Goal: Transaction & Acquisition: Book appointment/travel/reservation

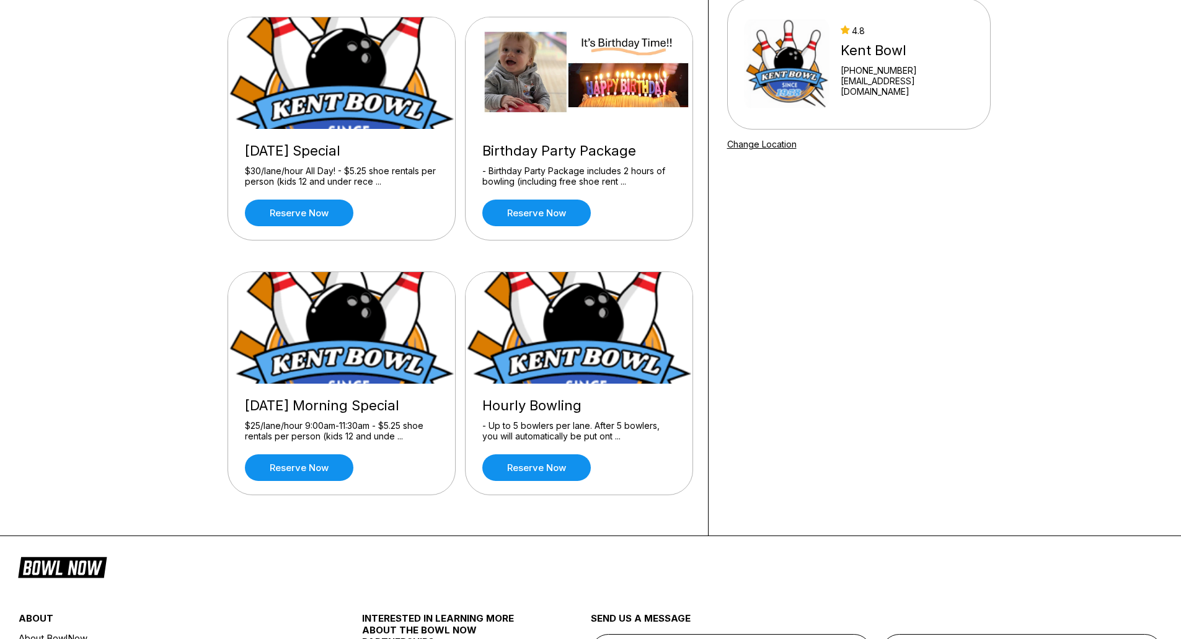
scroll to position [124, 0]
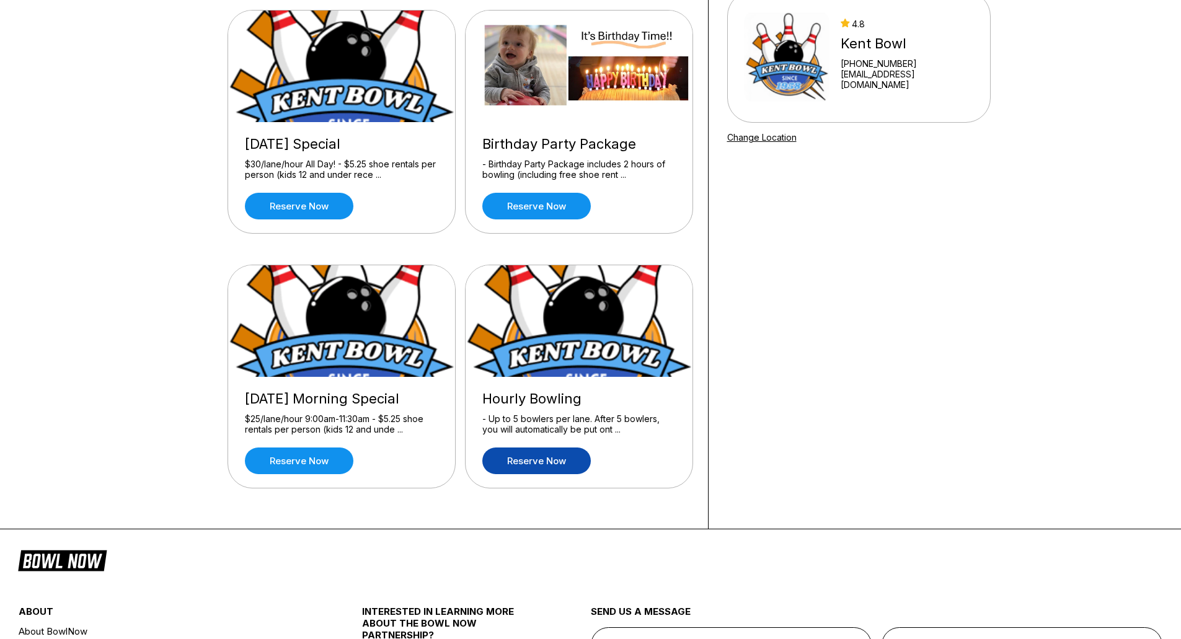
click at [530, 458] on link "Reserve now" at bounding box center [536, 461] width 109 height 27
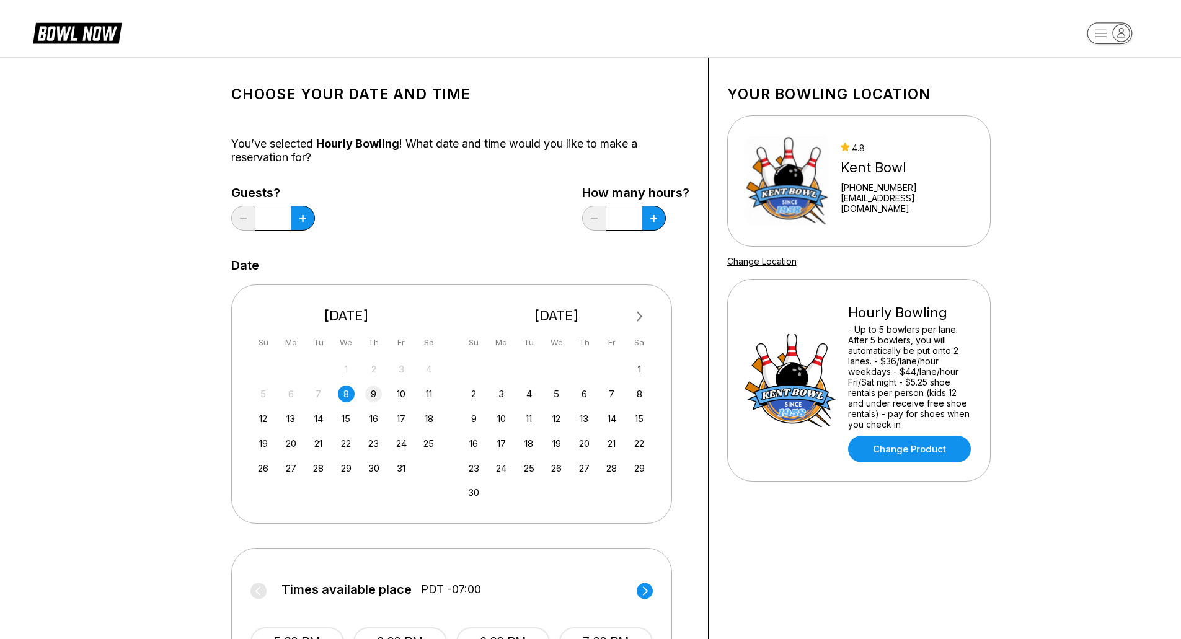
click at [375, 393] on div "9" at bounding box center [373, 394] width 17 height 17
click at [300, 224] on button at bounding box center [303, 218] width 24 height 25
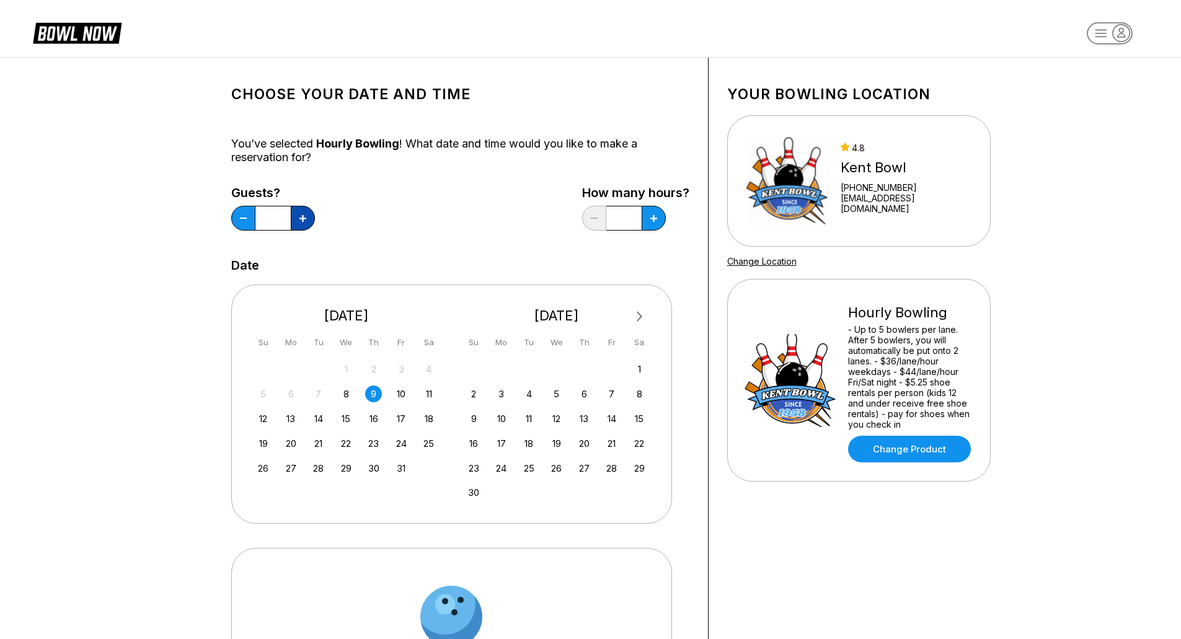
click at [300, 224] on button at bounding box center [303, 218] width 24 height 25
click at [301, 224] on button at bounding box center [303, 218] width 24 height 25
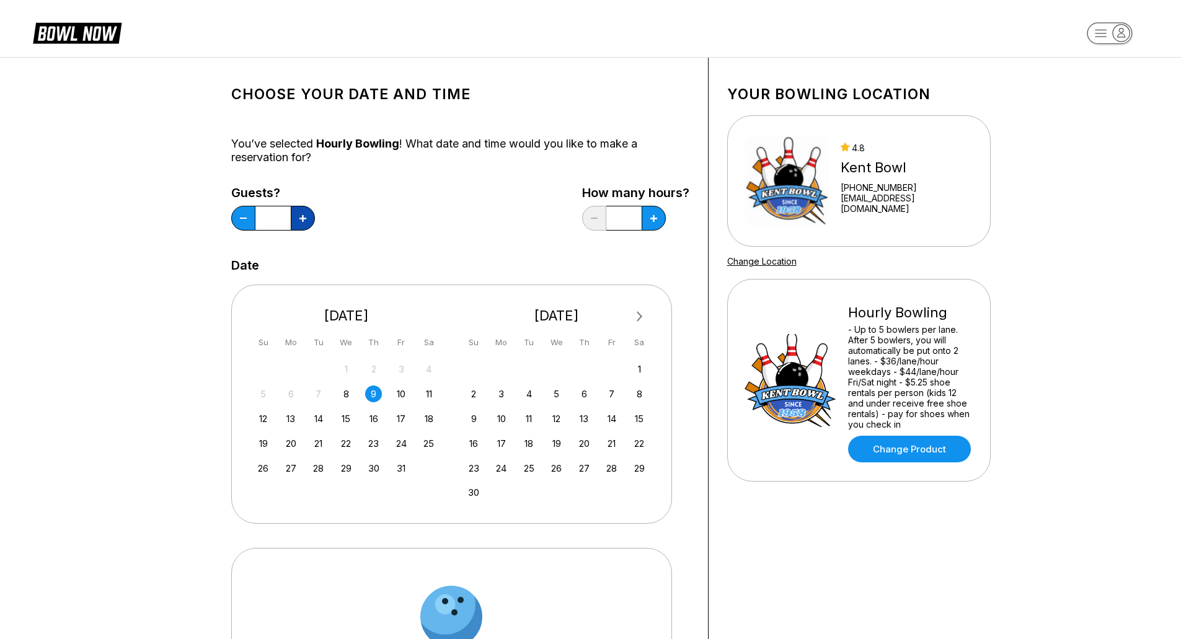
click at [301, 224] on button at bounding box center [303, 218] width 24 height 25
click at [303, 224] on button at bounding box center [303, 218] width 24 height 25
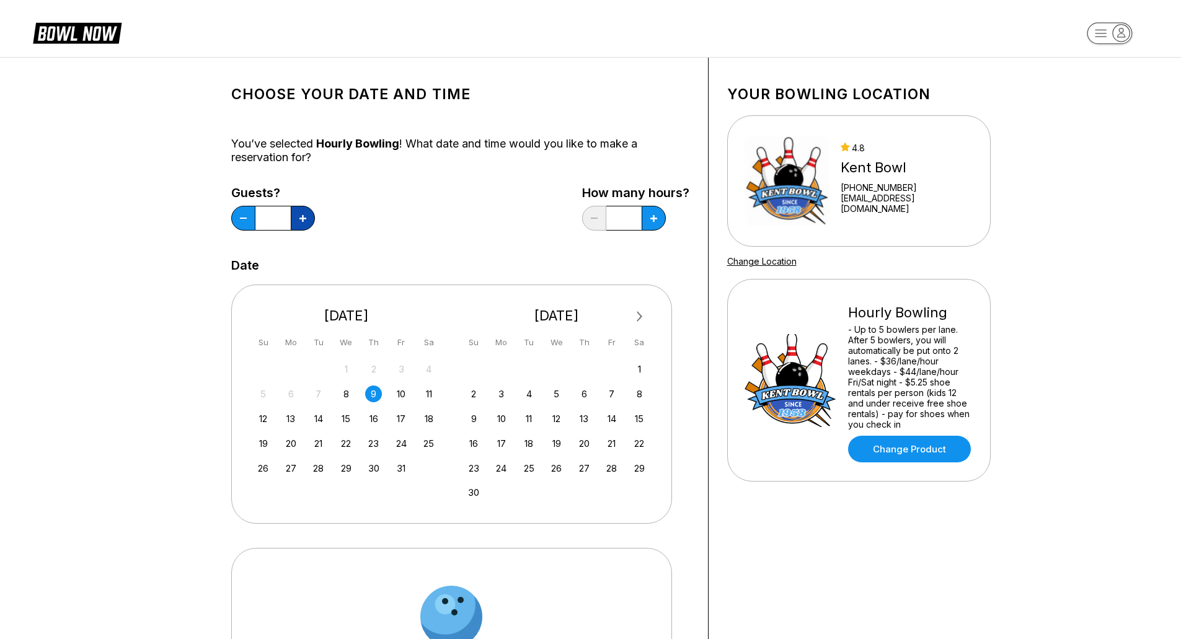
click at [303, 224] on button at bounding box center [303, 218] width 24 height 25
type input "**"
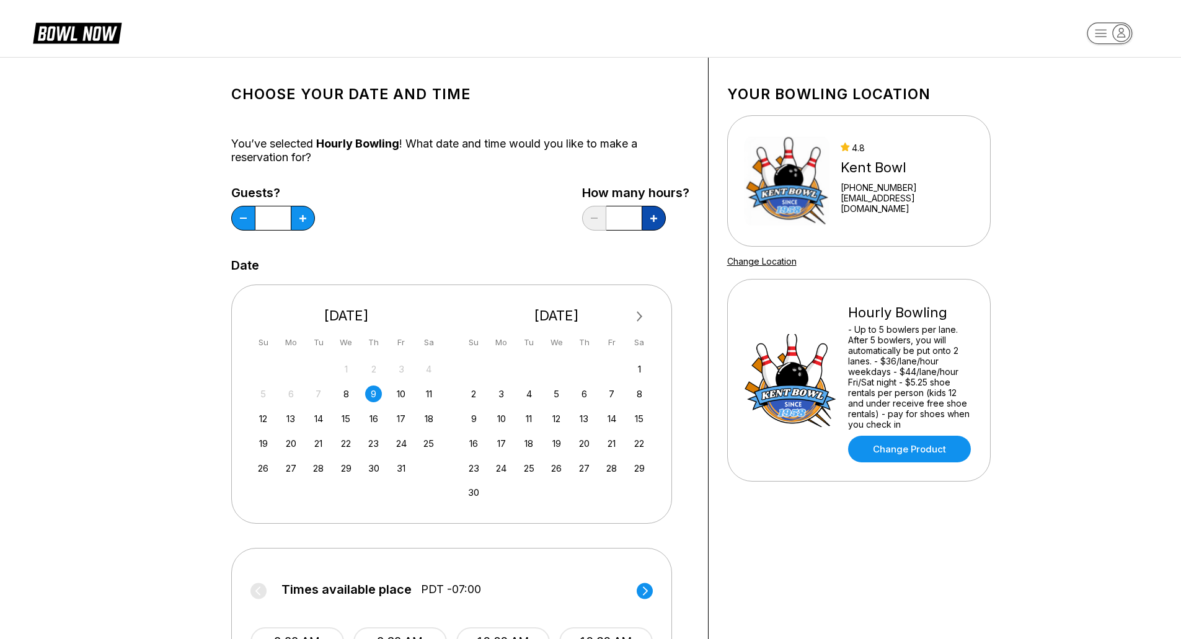
click at [653, 221] on icon at bounding box center [653, 218] width 7 height 7
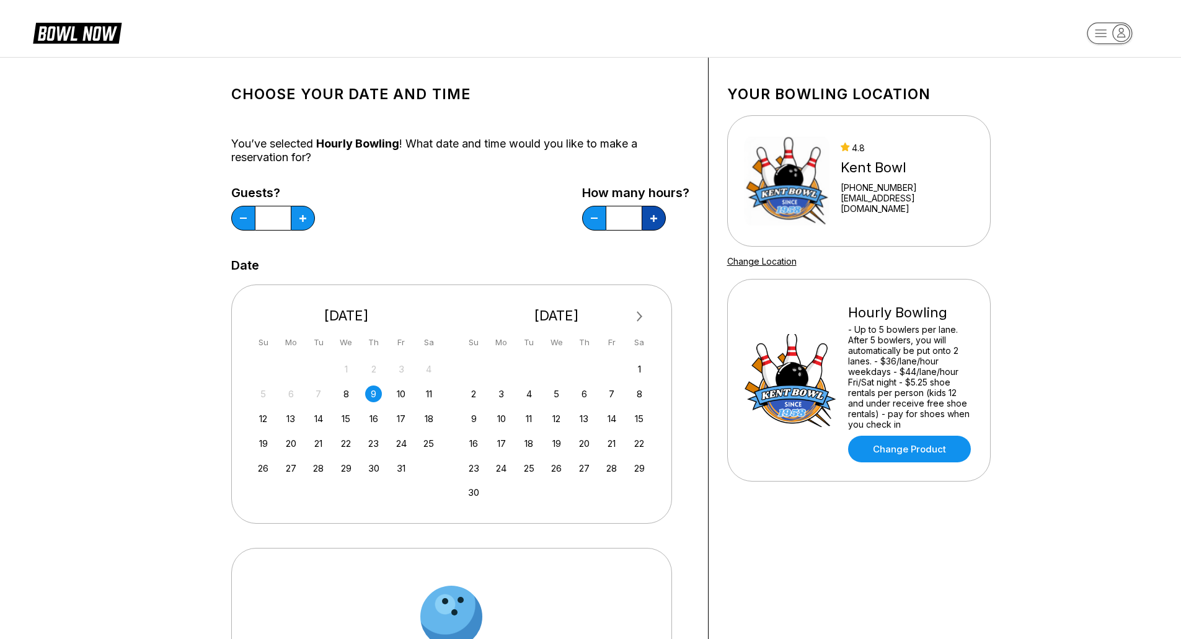
click at [653, 221] on icon at bounding box center [653, 218] width 7 height 7
type input "***"
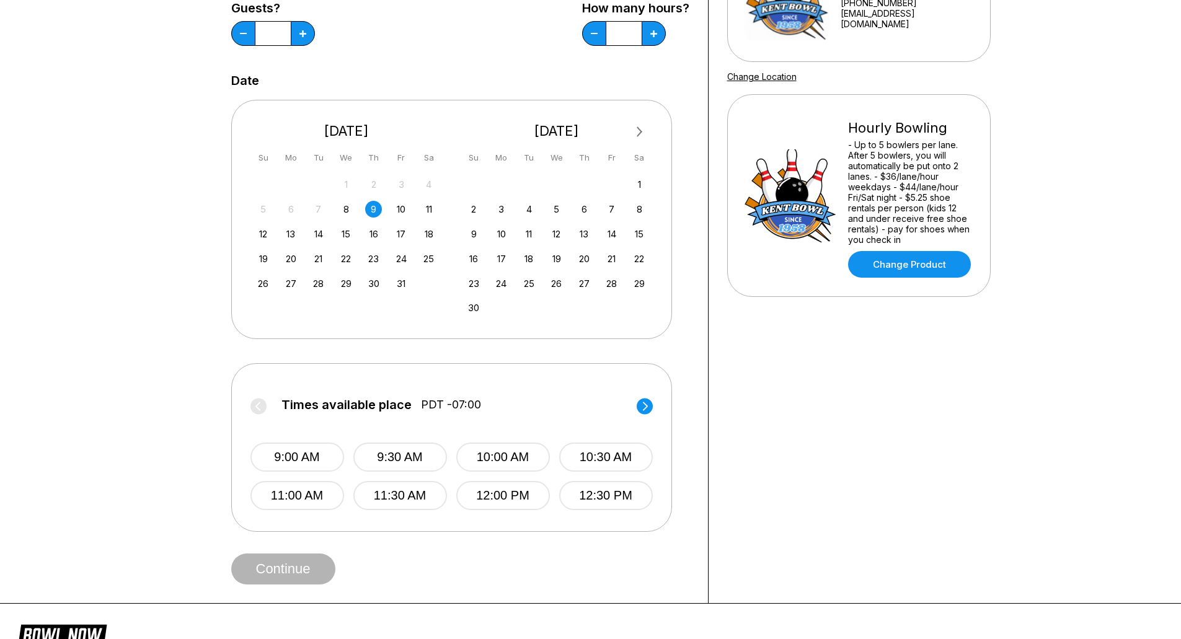
scroll to position [186, 0]
click at [646, 401] on circle at bounding box center [645, 405] width 16 height 16
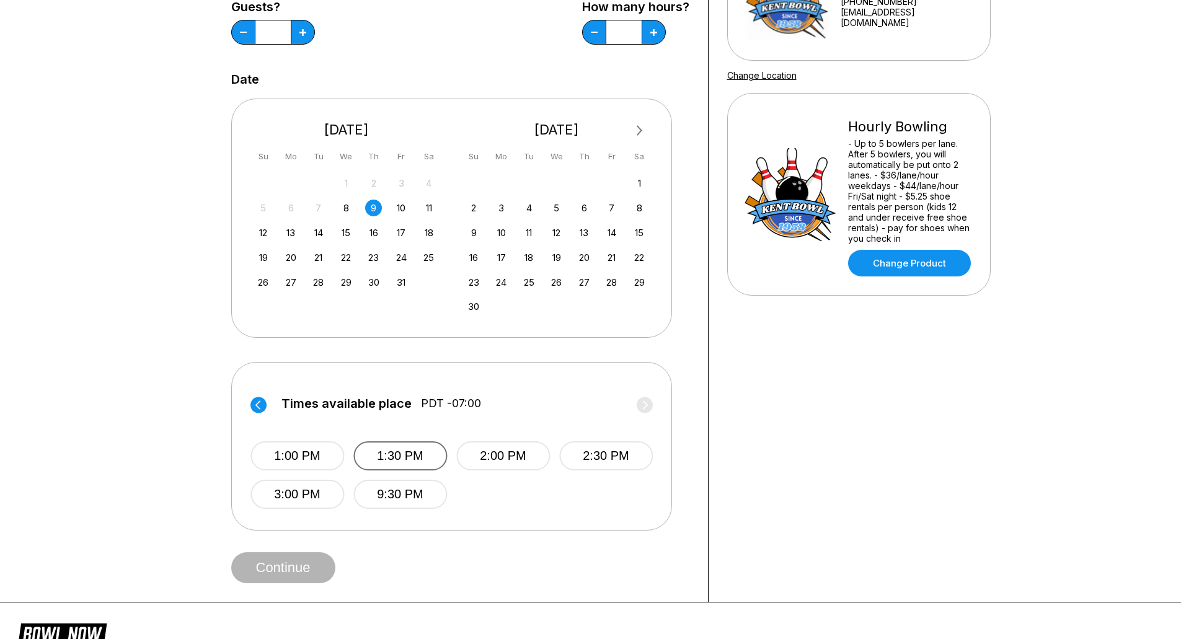
click at [409, 452] on button "1:30 PM" at bounding box center [400, 456] width 94 height 29
click at [306, 565] on button "Continue" at bounding box center [283, 568] width 104 height 31
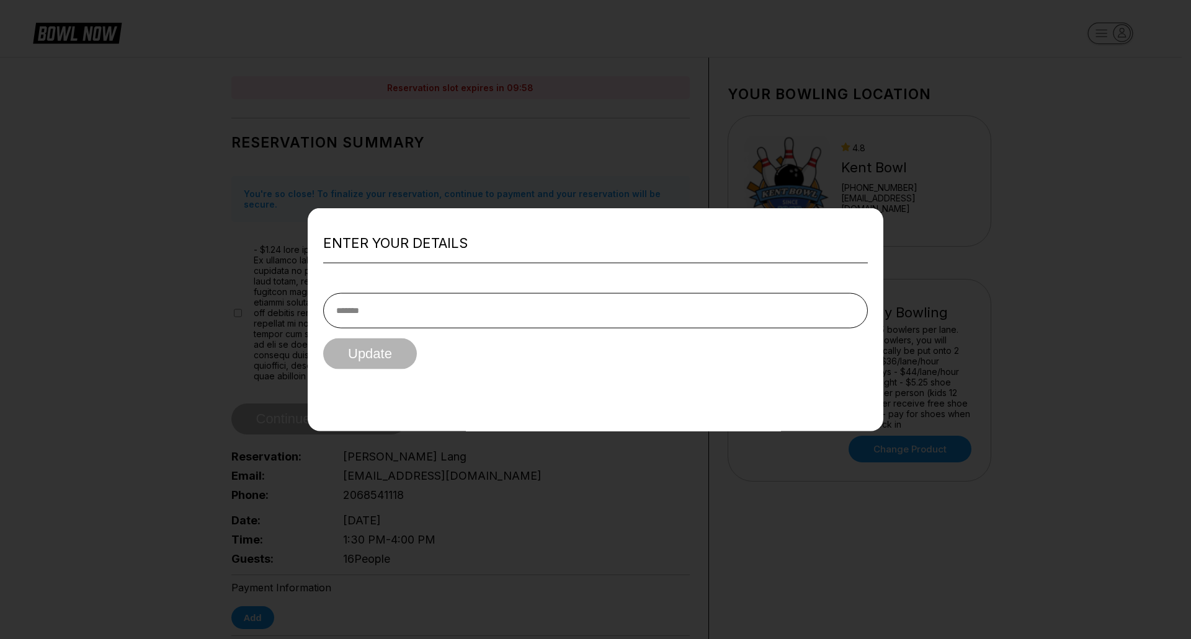
click at [434, 321] on input "text" at bounding box center [595, 310] width 544 height 35
type input "**********"
click at [398, 354] on button "Update" at bounding box center [370, 354] width 94 height 31
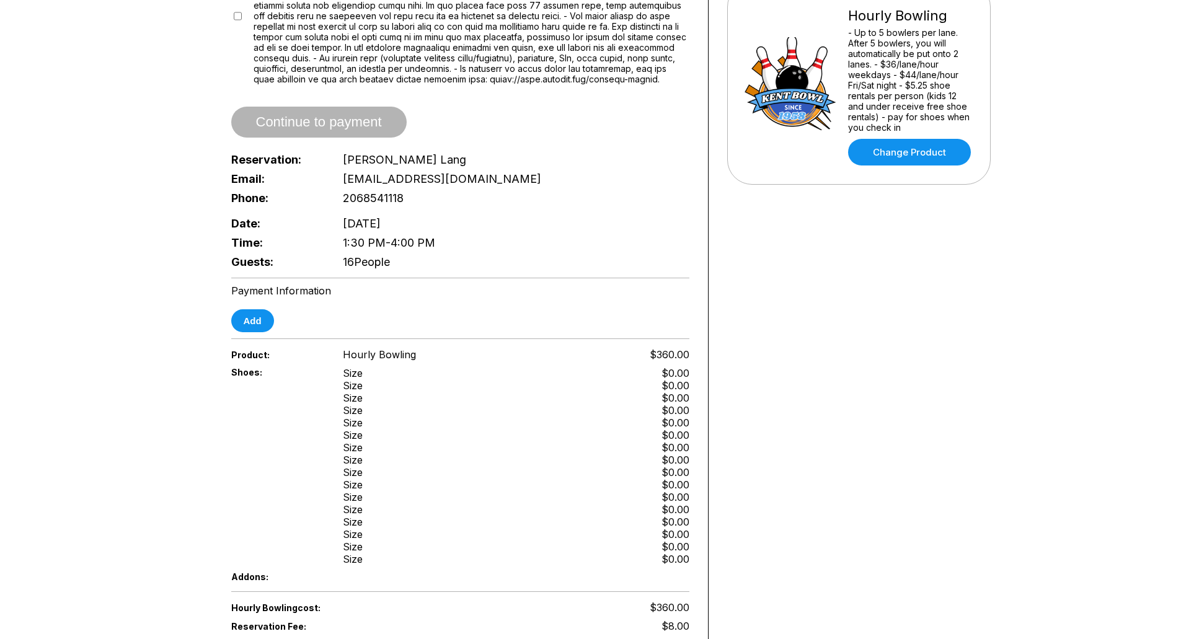
scroll to position [434, 0]
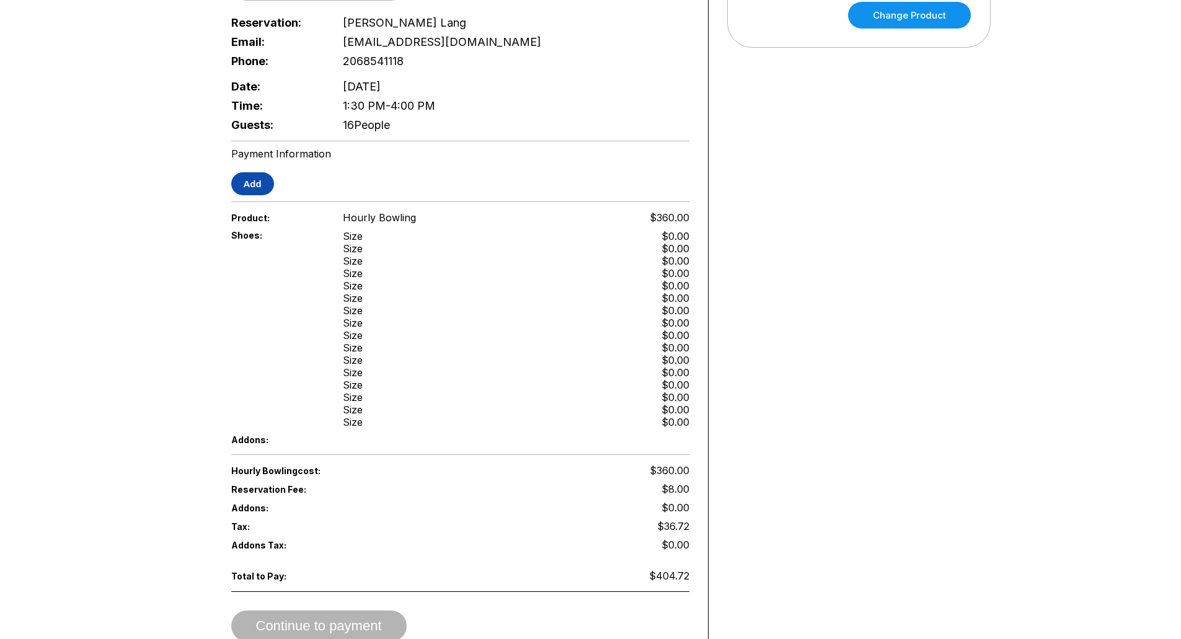
click at [251, 179] on button "Add" at bounding box center [252, 183] width 43 height 23
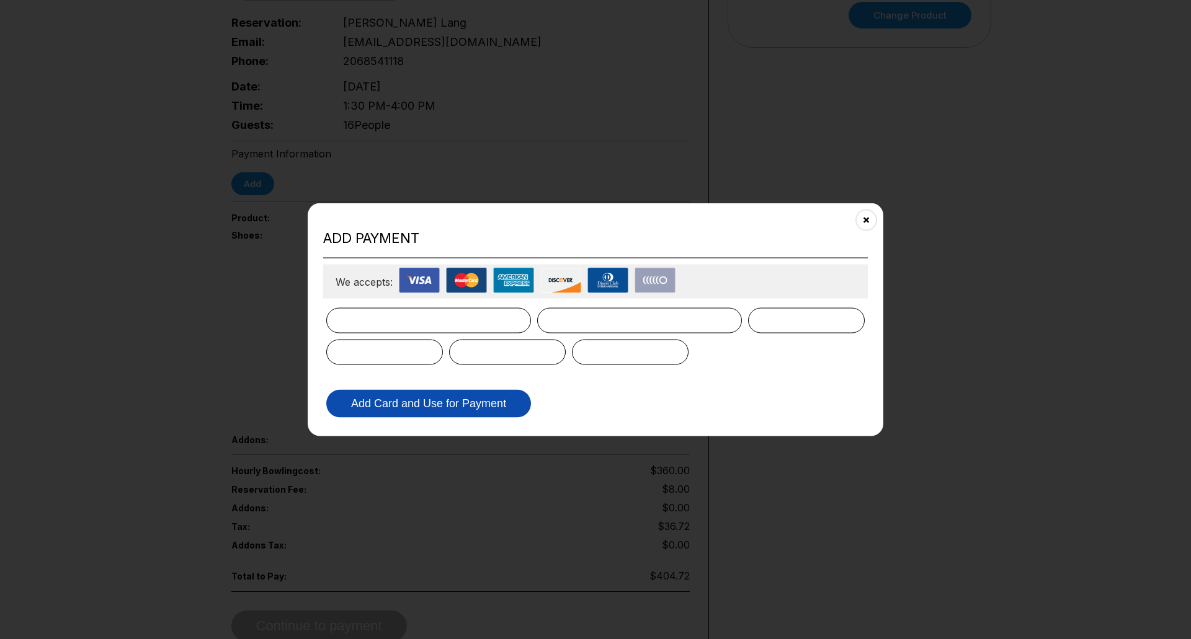
click at [428, 404] on button "Add Card and Use for Payment" at bounding box center [428, 404] width 205 height 28
click at [784, 395] on form "Add Card and Use for Payment" at bounding box center [595, 363] width 544 height 116
click at [471, 398] on button "Add Card and Use for Payment" at bounding box center [428, 404] width 205 height 28
click at [418, 277] on img at bounding box center [419, 280] width 41 height 25
click at [747, 363] on div at bounding box center [595, 336] width 538 height 57
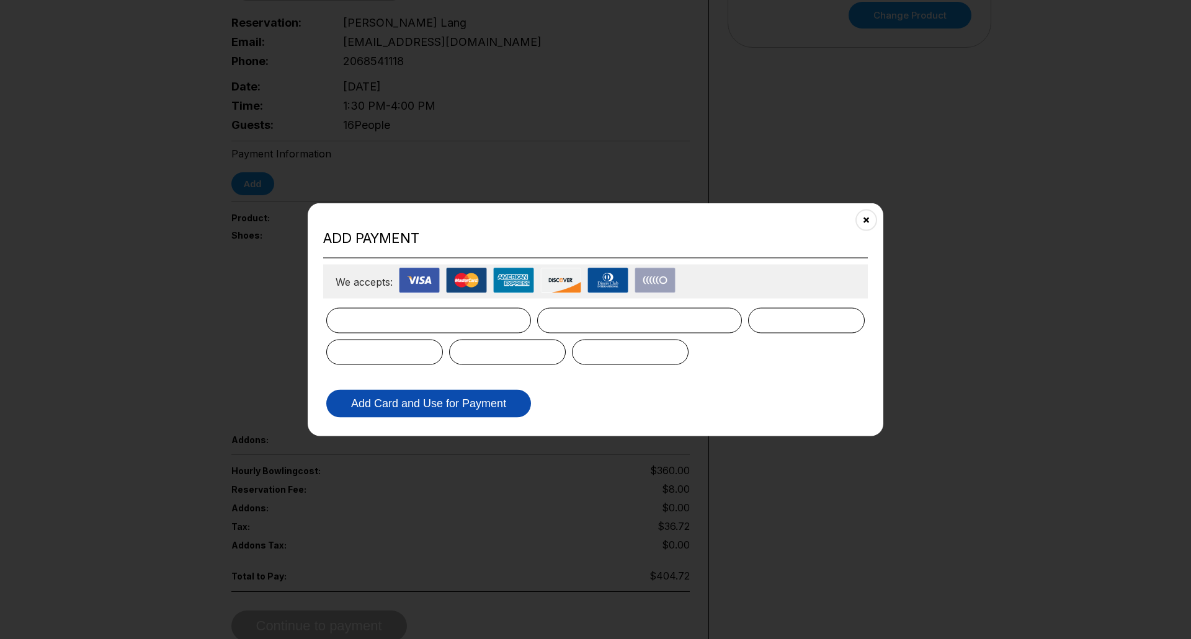
click at [464, 404] on button "Add Card and Use for Payment" at bounding box center [428, 404] width 205 height 28
click at [406, 399] on button "Add Card and Use for Payment" at bounding box center [428, 404] width 205 height 28
click at [406, 401] on button "Add Card and Use for Payment" at bounding box center [428, 404] width 205 height 28
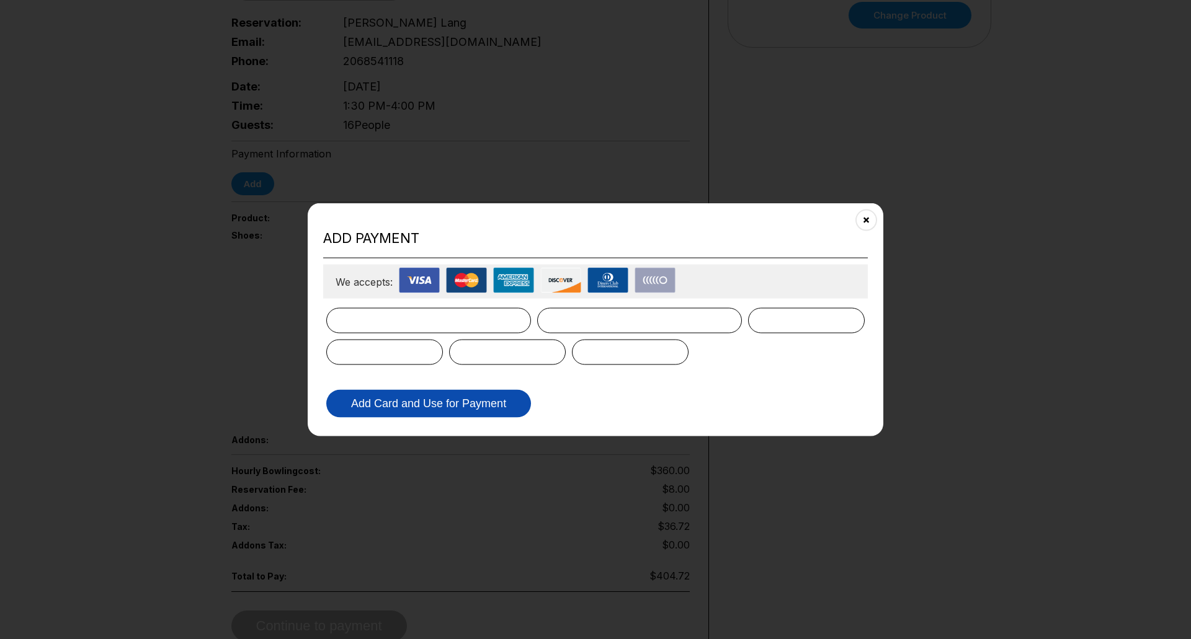
click at [432, 401] on button "Add Card and Use for Payment" at bounding box center [428, 404] width 205 height 28
click at [433, 401] on button "Add Card and Use for Payment" at bounding box center [428, 404] width 205 height 28
click at [434, 401] on button "Add Card and Use for Payment" at bounding box center [428, 404] width 205 height 28
click at [437, 401] on button "Add Card and Use for Payment" at bounding box center [428, 404] width 205 height 28
click at [440, 401] on button "Add Card and Use for Payment" at bounding box center [428, 404] width 205 height 28
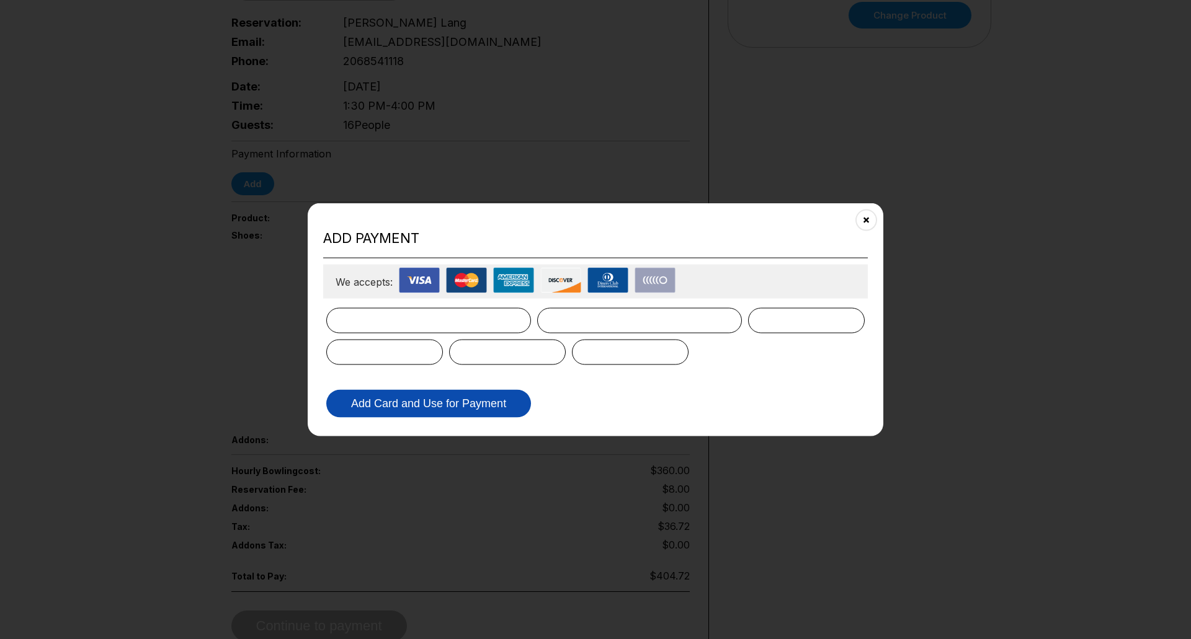
click at [447, 401] on button "Add Card and Use for Payment" at bounding box center [428, 404] width 205 height 28
drag, startPoint x: 450, startPoint y: 400, endPoint x: 485, endPoint y: 396, distance: 35.6
click at [459, 398] on button "Add Card and Use for Payment" at bounding box center [428, 404] width 205 height 28
click at [485, 396] on button "Add Card and Use for Payment" at bounding box center [428, 404] width 205 height 28
drag, startPoint x: 485, startPoint y: 396, endPoint x: 502, endPoint y: 395, distance: 17.4
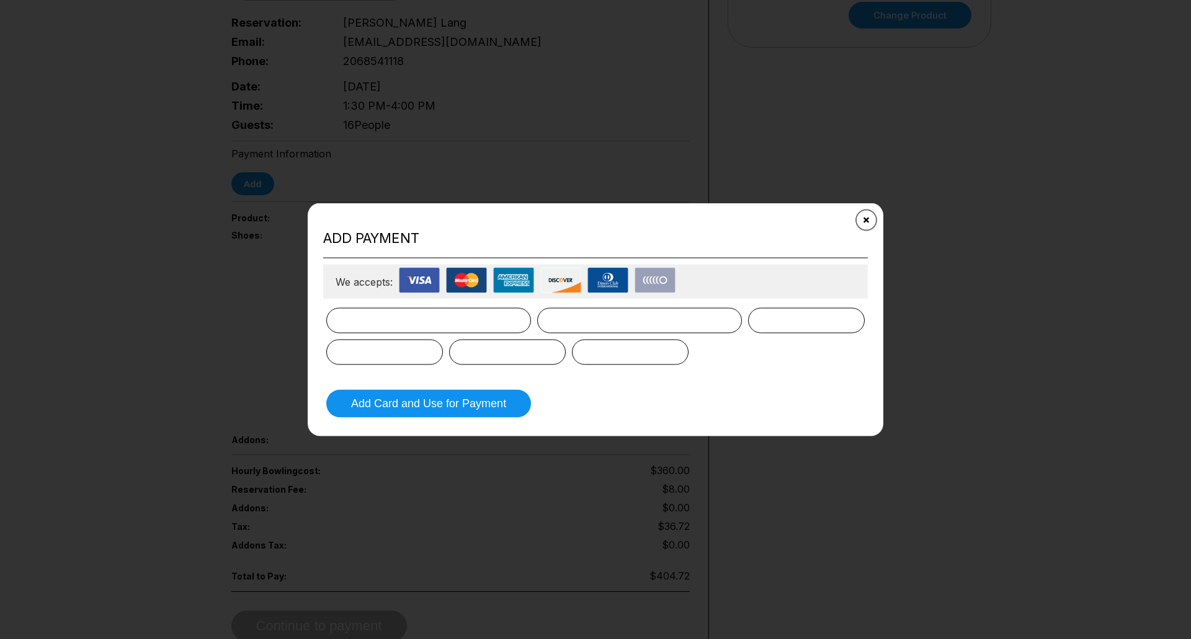
click at [867, 218] on icon "Close" at bounding box center [866, 220] width 10 height 10
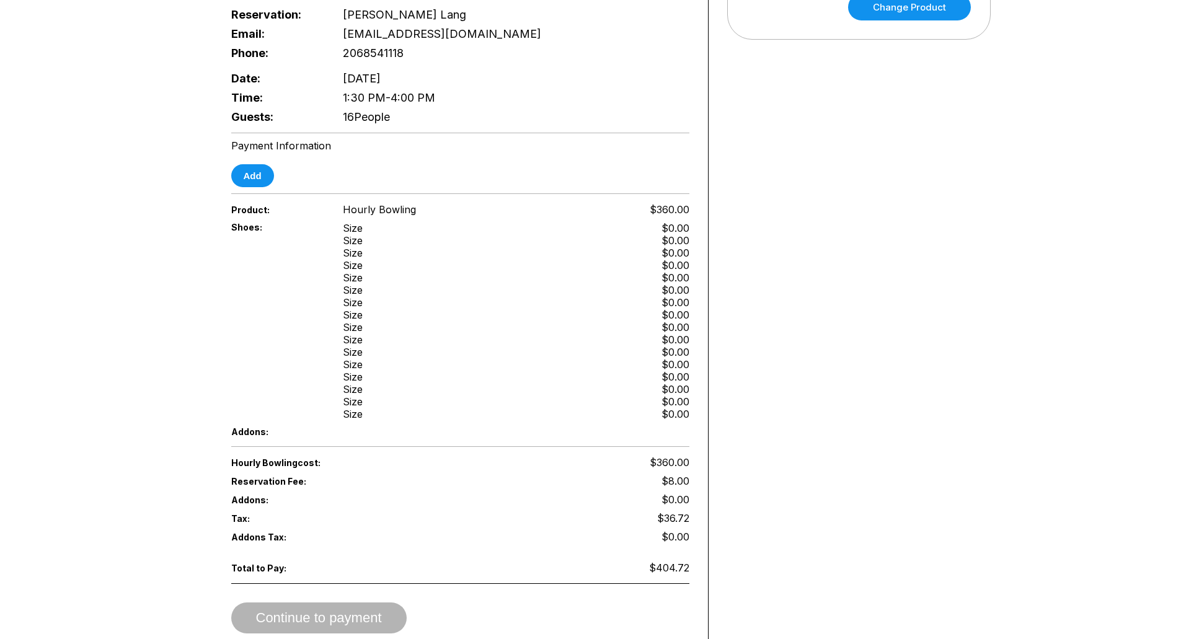
scroll to position [496, 0]
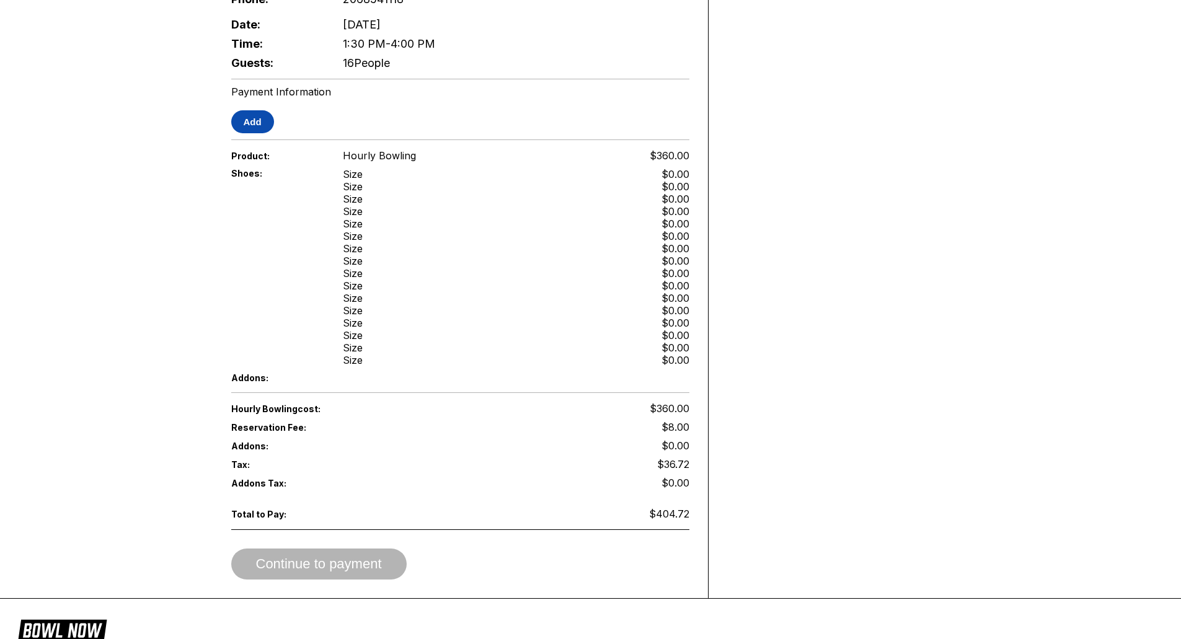
click at [257, 120] on button "Add" at bounding box center [252, 121] width 43 height 23
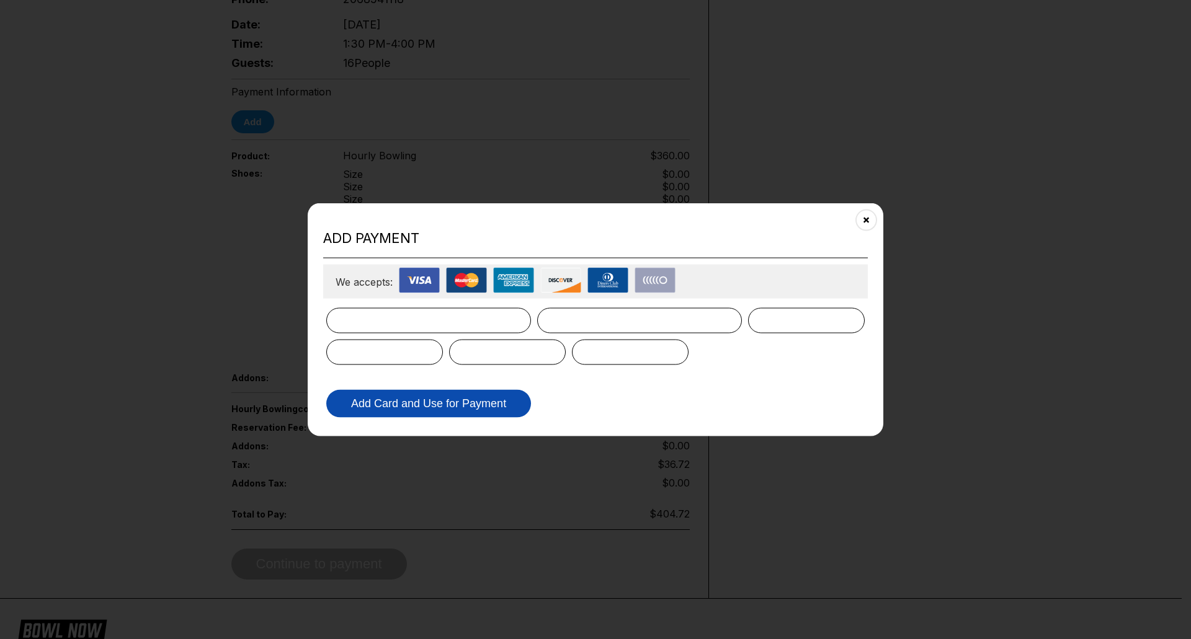
click at [457, 401] on button "Add Card and Use for Payment" at bounding box center [428, 404] width 205 height 28
click at [378, 401] on button "Add Card and Use for Payment" at bounding box center [428, 404] width 205 height 28
drag, startPoint x: 868, startPoint y: 220, endPoint x: 567, endPoint y: 256, distance: 303.0
click at [567, 256] on div "Add payment We accepts: Add Card and Use for Payment" at bounding box center [595, 320] width 575 height 234
click at [866, 221] on icon "Close" at bounding box center [866, 220] width 10 height 10
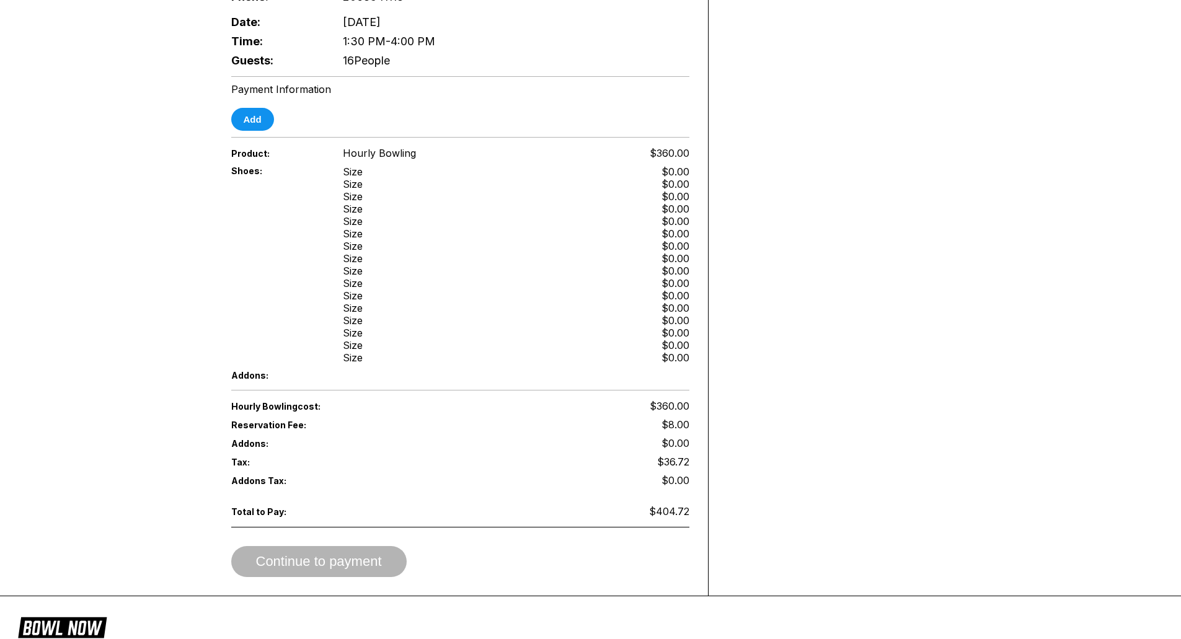
scroll to position [620, 0]
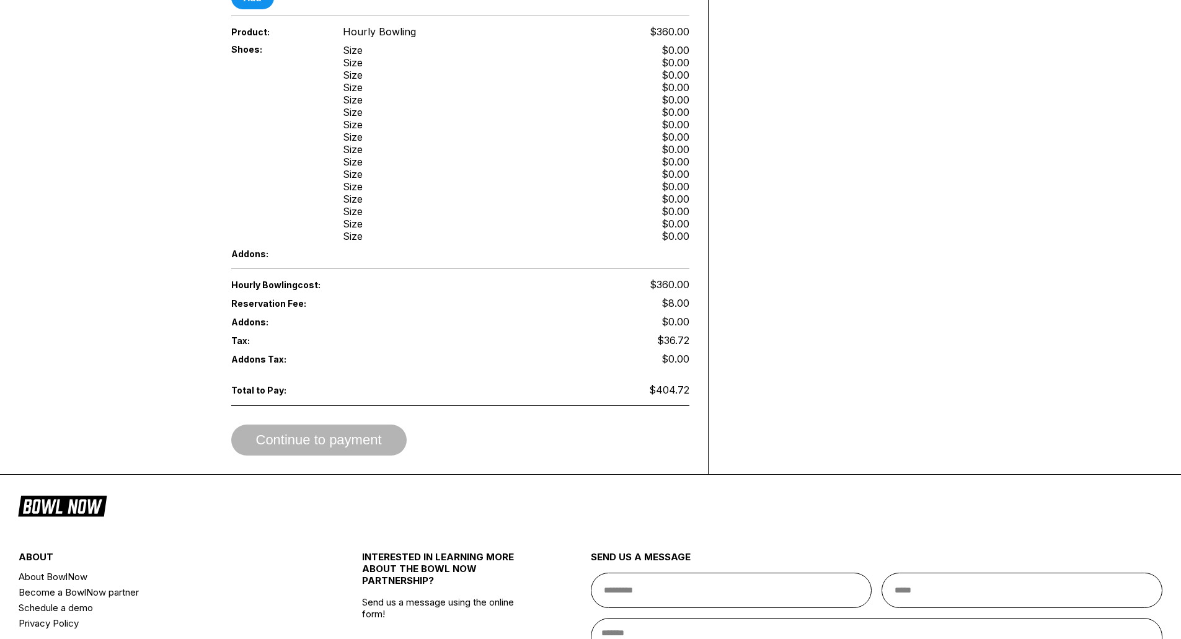
click at [459, 450] on div "Continue to payment" at bounding box center [460, 440] width 458 height 31
drag, startPoint x: 461, startPoint y: 444, endPoint x: 489, endPoint y: 420, distance: 36.5
click at [462, 444] on div "Continue to payment" at bounding box center [460, 440] width 458 height 31
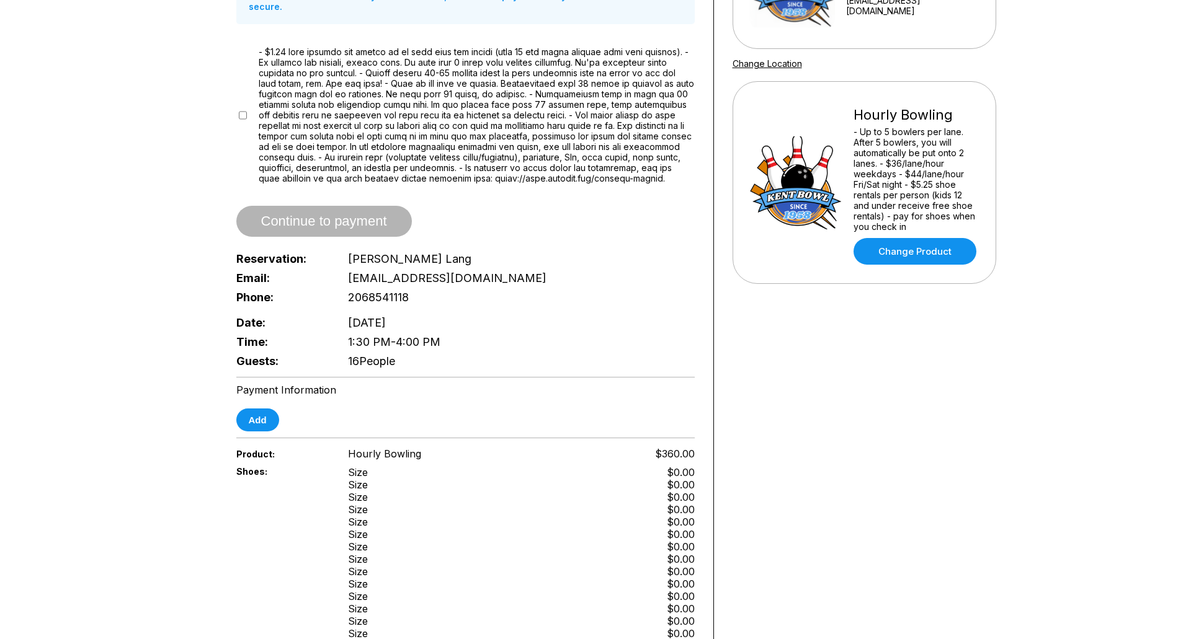
scroll to position [186, 0]
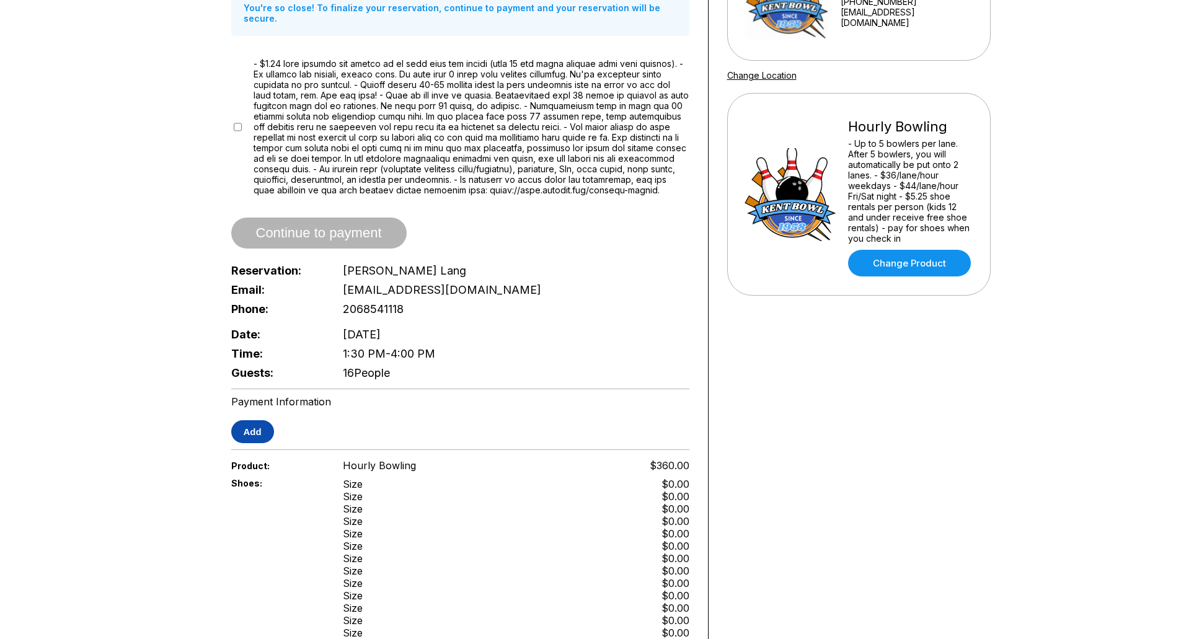
click at [265, 434] on button "Add" at bounding box center [252, 431] width 43 height 23
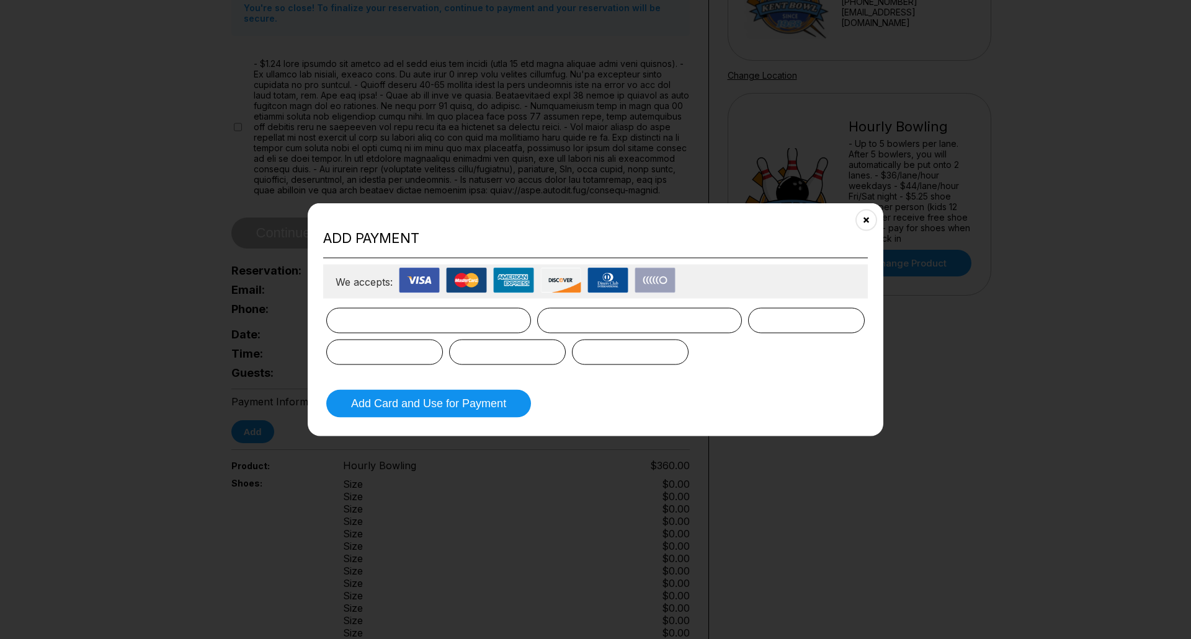
click at [345, 314] on div at bounding box center [428, 320] width 205 height 25
click at [397, 397] on button "Add Card and Use for Payment" at bounding box center [428, 404] width 205 height 28
click at [409, 403] on button "Add Card and Use for Payment" at bounding box center [428, 404] width 205 height 28
click at [397, 399] on button "Add Card and Use for Payment" at bounding box center [428, 404] width 205 height 28
click at [434, 401] on button "Add Card and Use for Payment" at bounding box center [428, 404] width 205 height 28
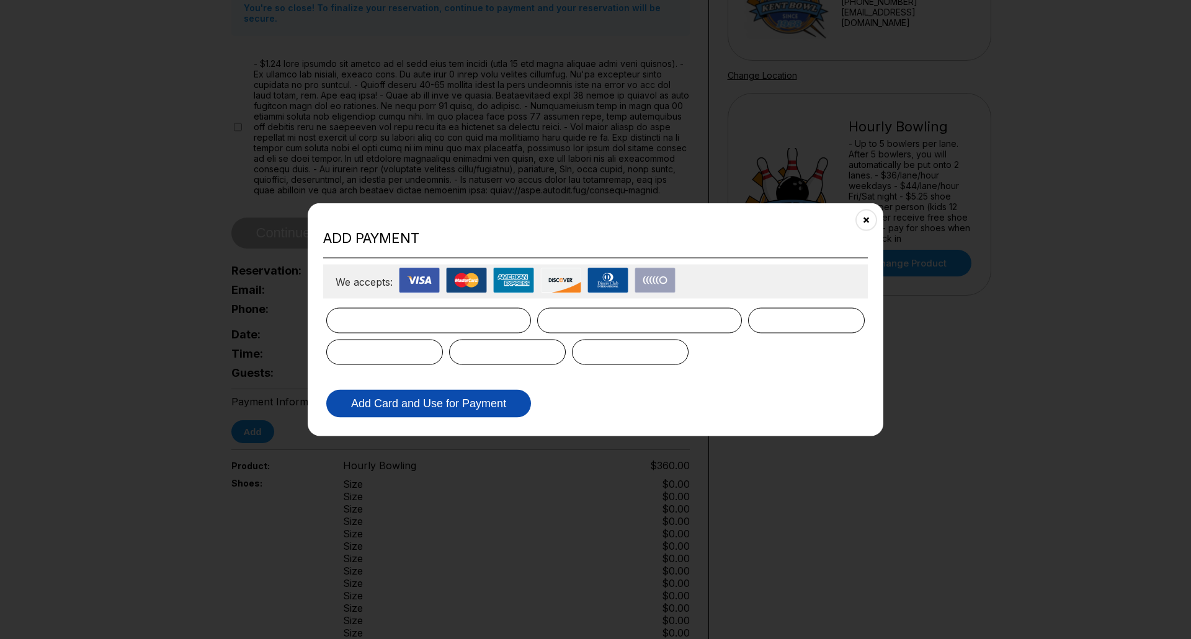
click at [430, 413] on button "Add Card and Use for Payment" at bounding box center [428, 404] width 205 height 28
click at [414, 402] on button "Add Card and Use for Payment" at bounding box center [428, 404] width 205 height 28
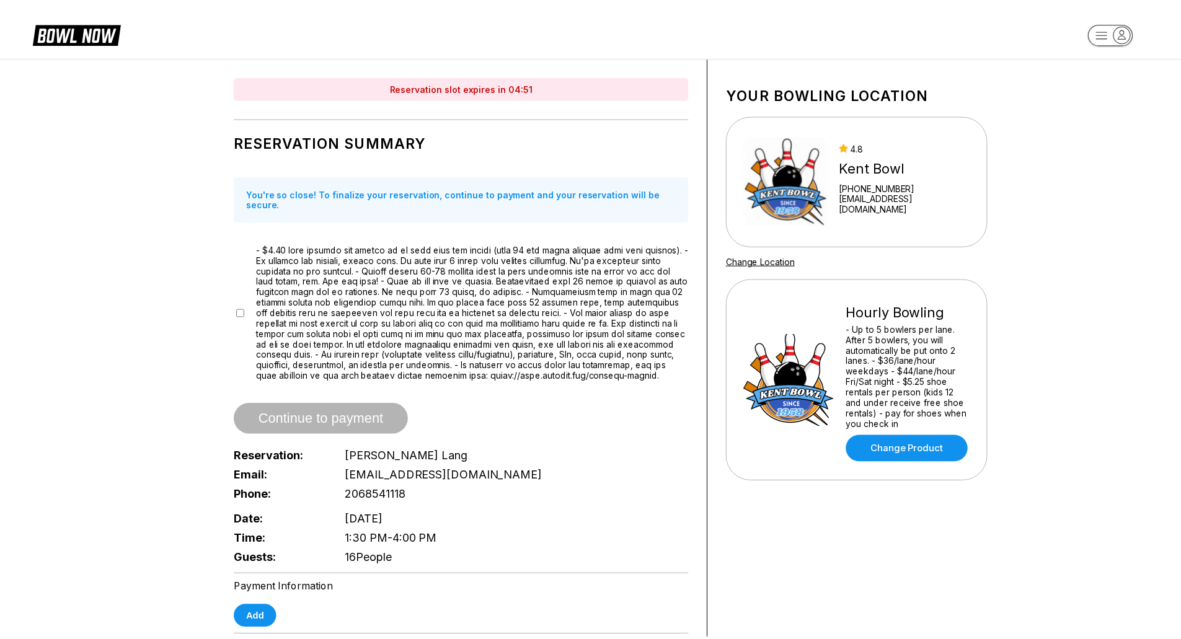
scroll to position [174, 0]
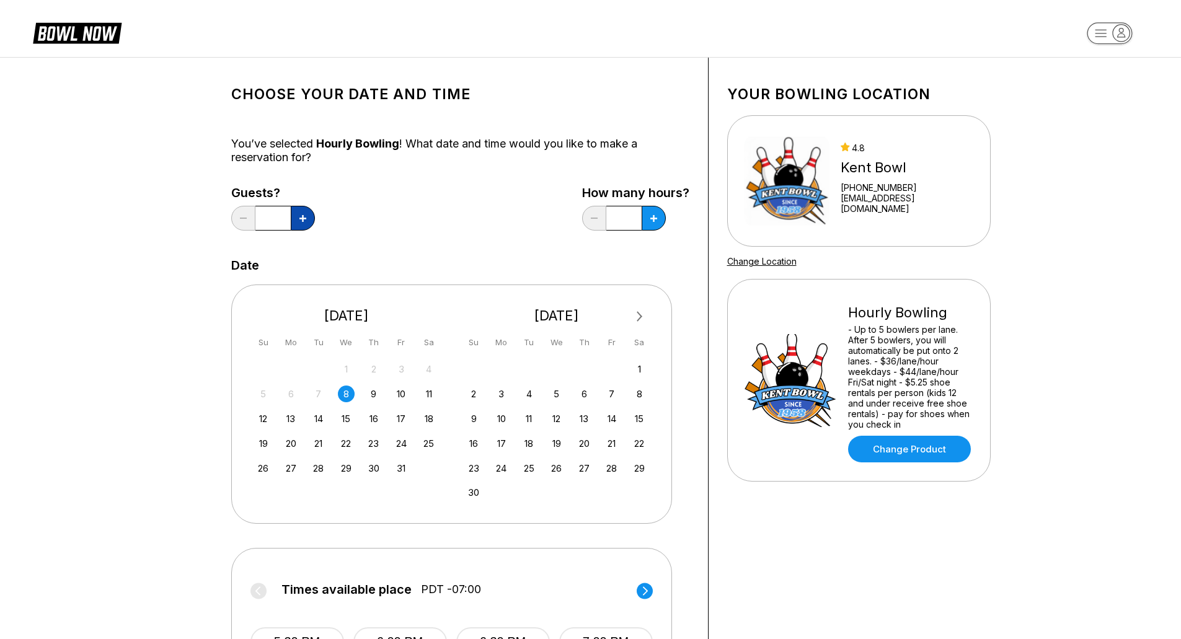
click at [301, 219] on icon at bounding box center [303, 218] width 7 height 7
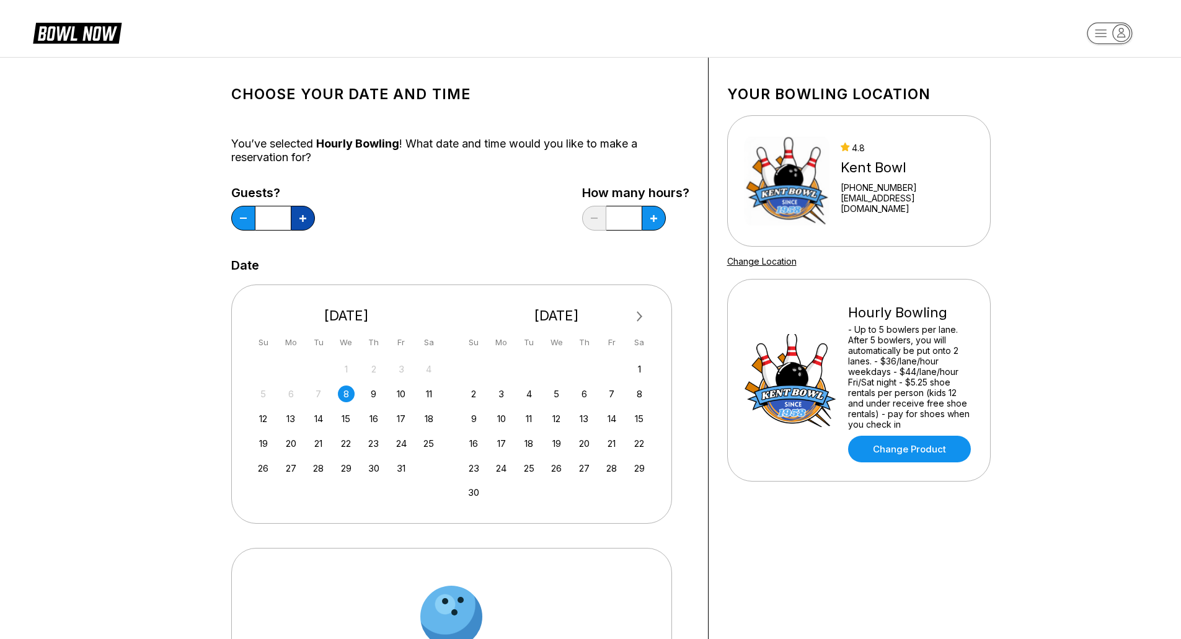
click at [301, 219] on icon at bounding box center [303, 218] width 7 height 7
click at [371, 389] on div "9" at bounding box center [373, 394] width 17 height 17
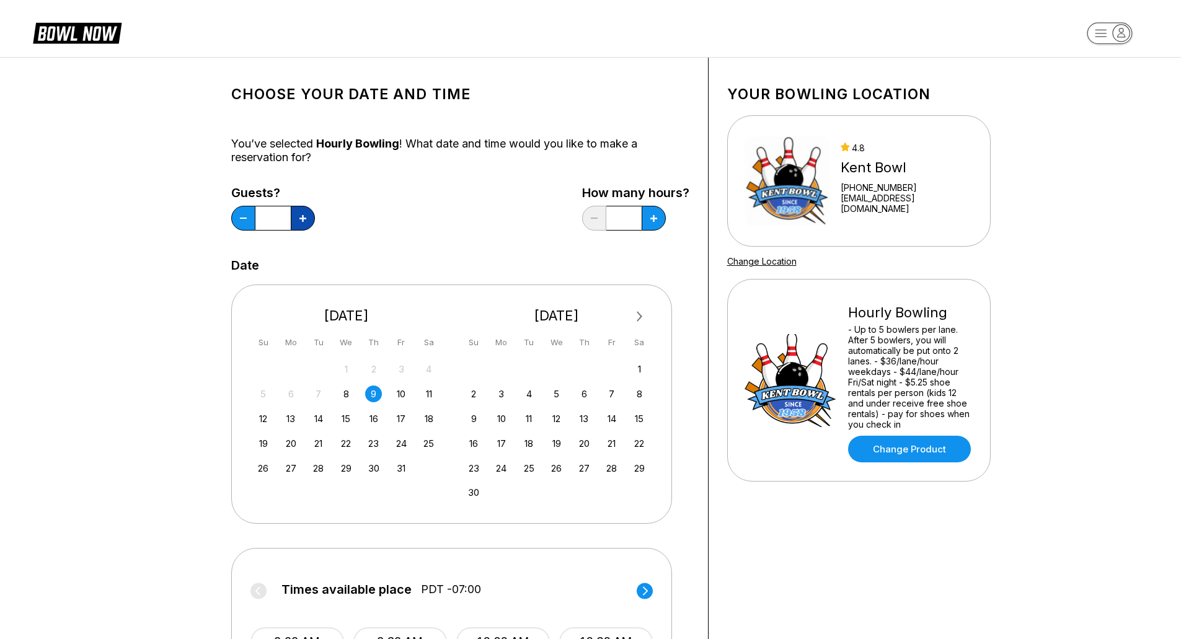
click at [304, 223] on button at bounding box center [303, 218] width 24 height 25
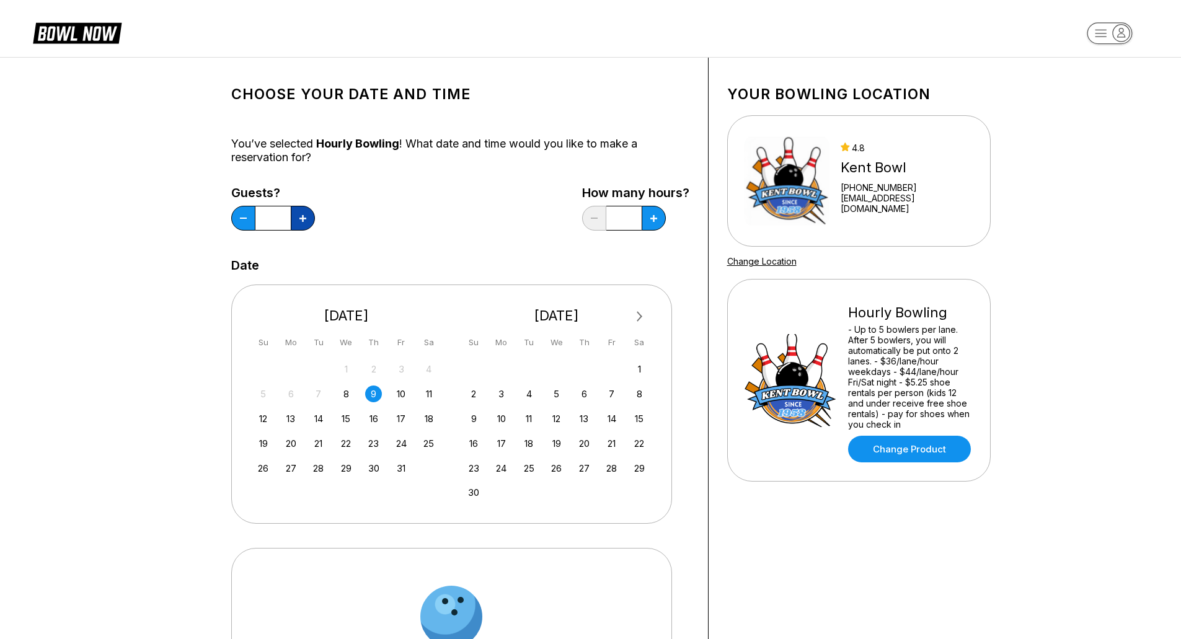
click at [304, 223] on button at bounding box center [303, 218] width 24 height 25
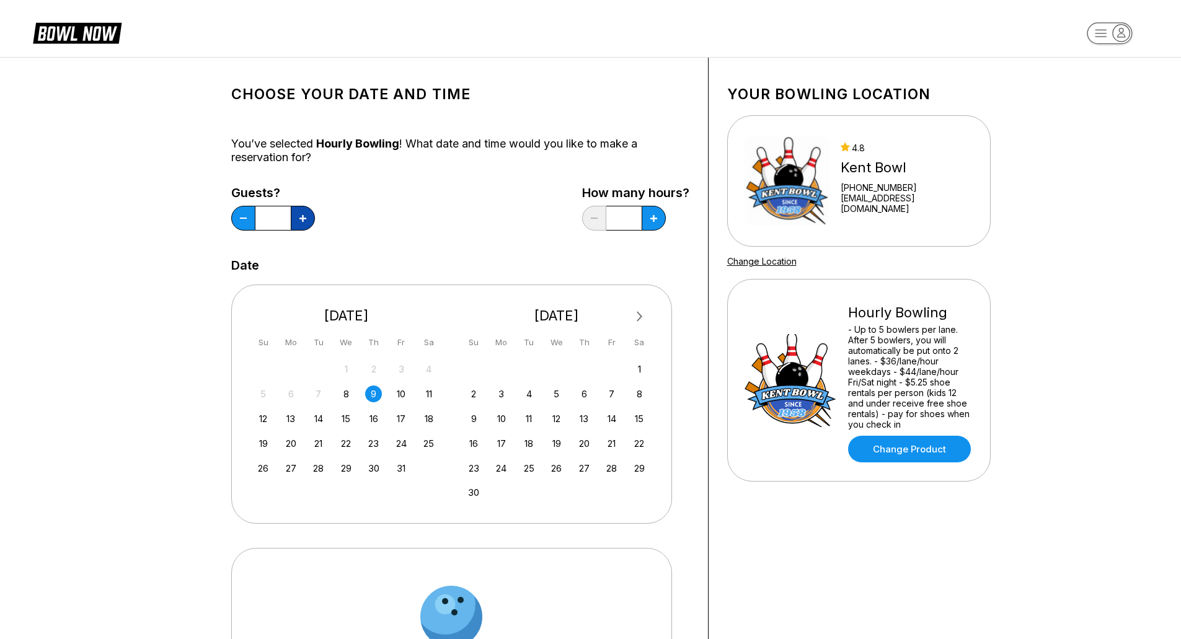
click at [304, 223] on button at bounding box center [303, 218] width 24 height 25
type input "**"
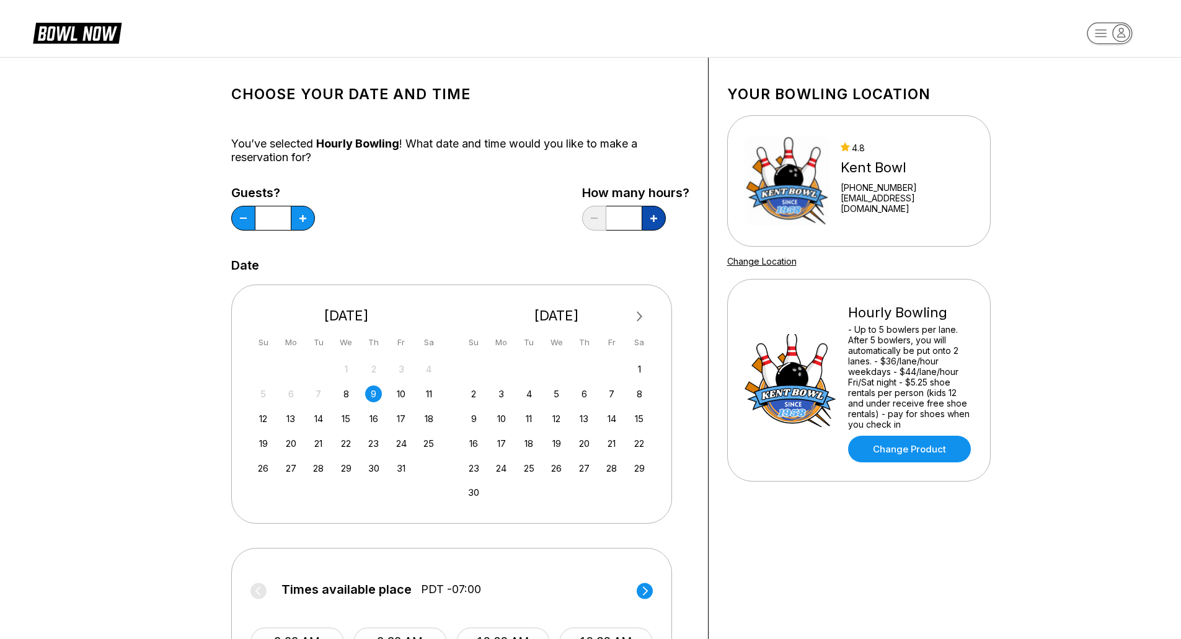
click at [657, 223] on button at bounding box center [654, 218] width 24 height 25
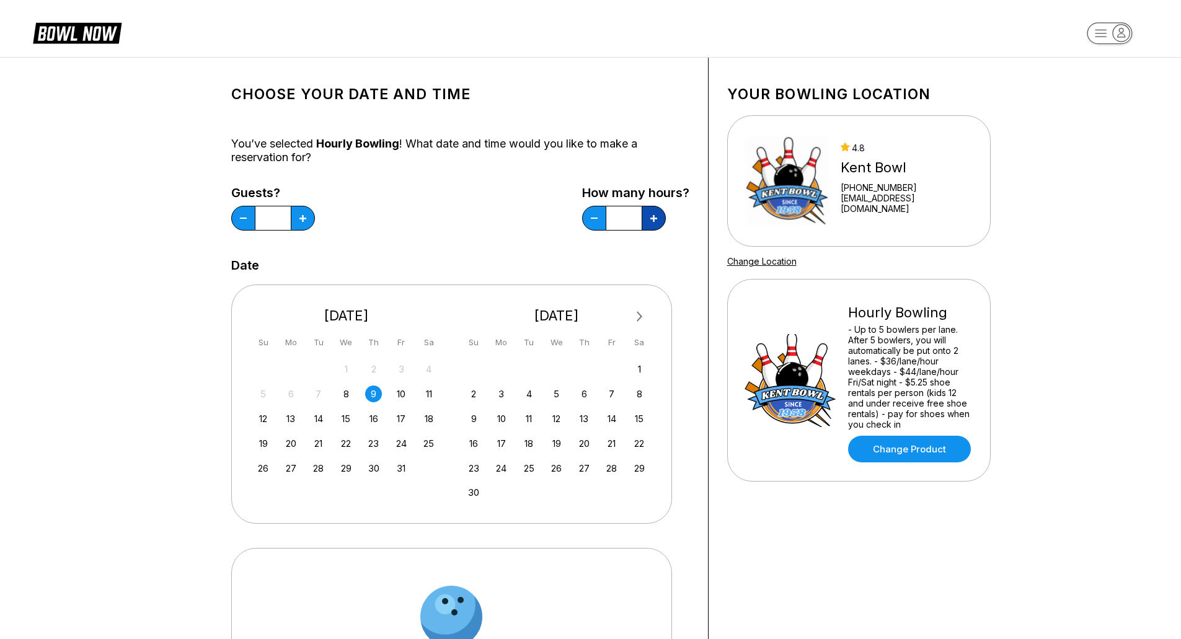
click at [657, 223] on button at bounding box center [654, 218] width 24 height 25
type input "***"
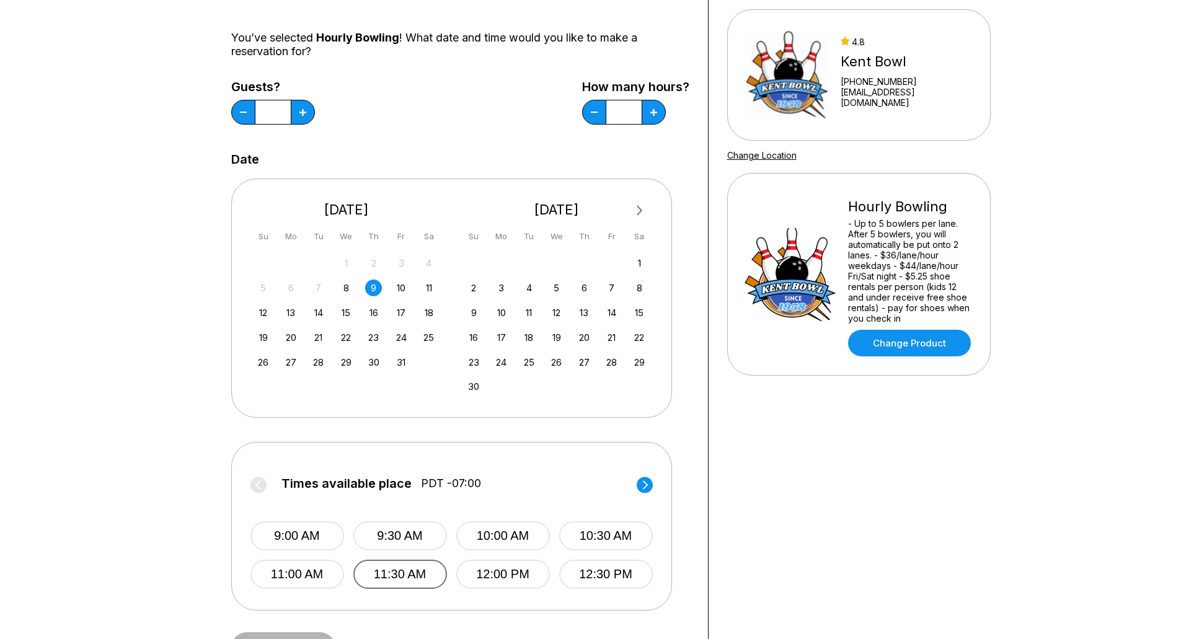
scroll to position [248, 0]
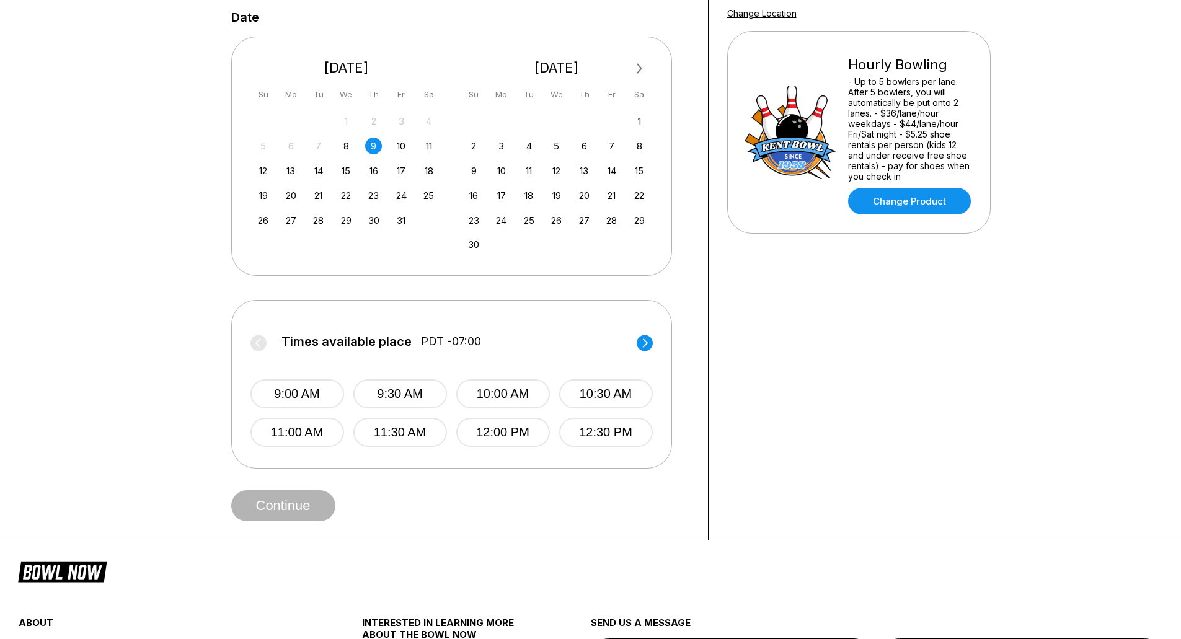
click at [646, 344] on icon at bounding box center [644, 343] width 5 height 9
click at [387, 394] on button "1:30 PM" at bounding box center [400, 393] width 94 height 29
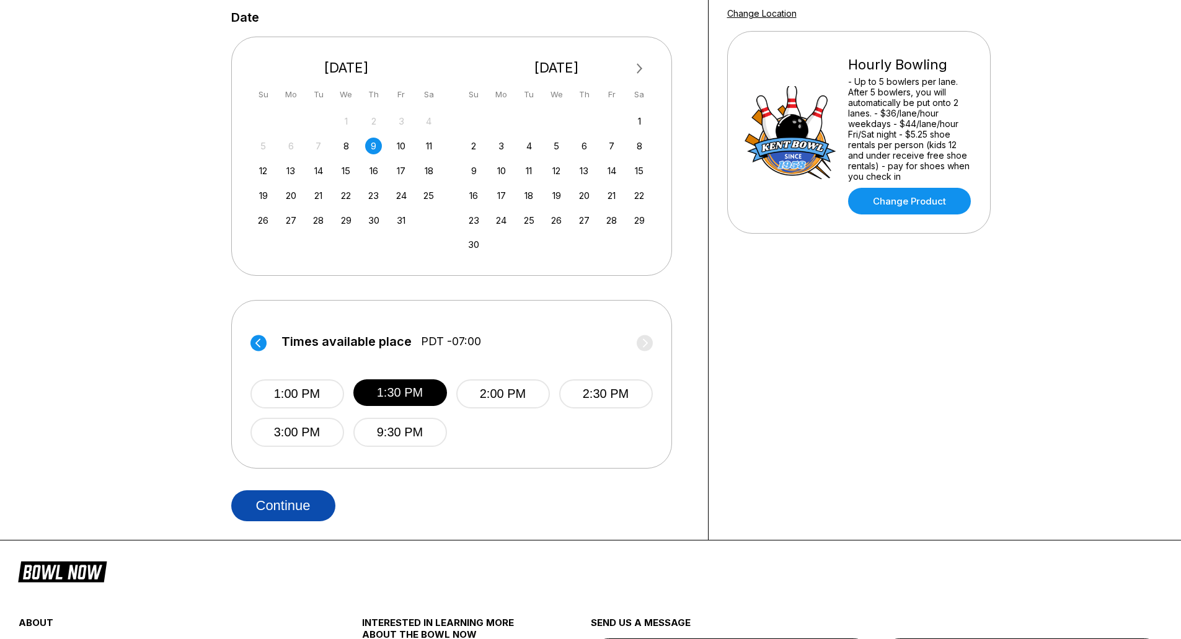
click at [301, 508] on button "Continue" at bounding box center [283, 505] width 104 height 31
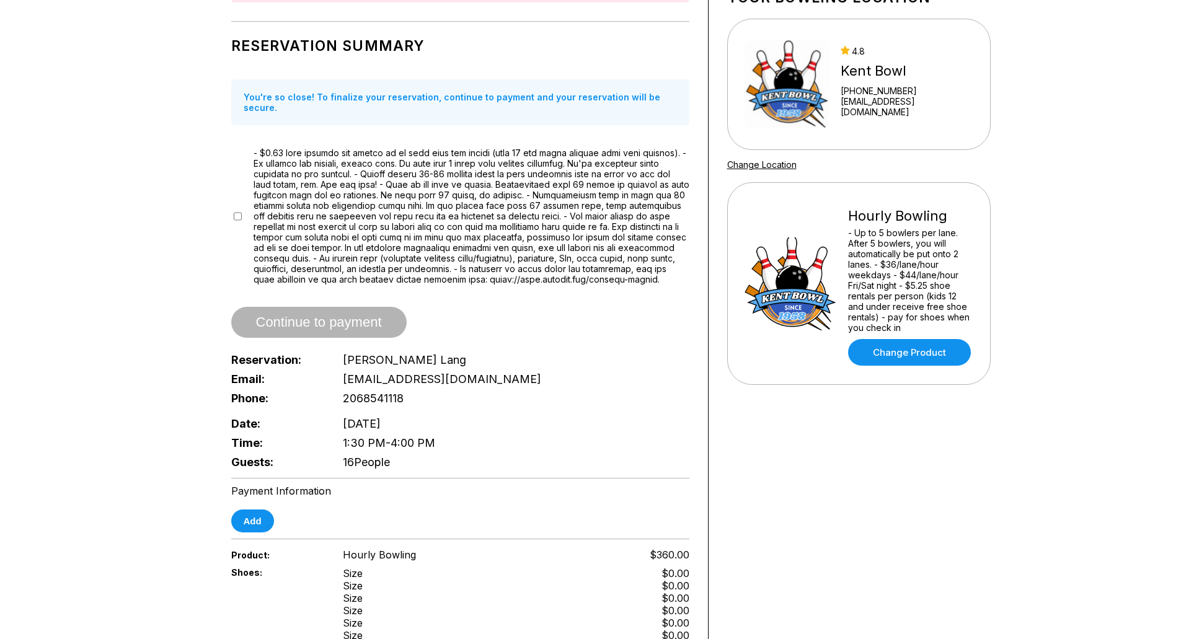
scroll to position [186, 0]
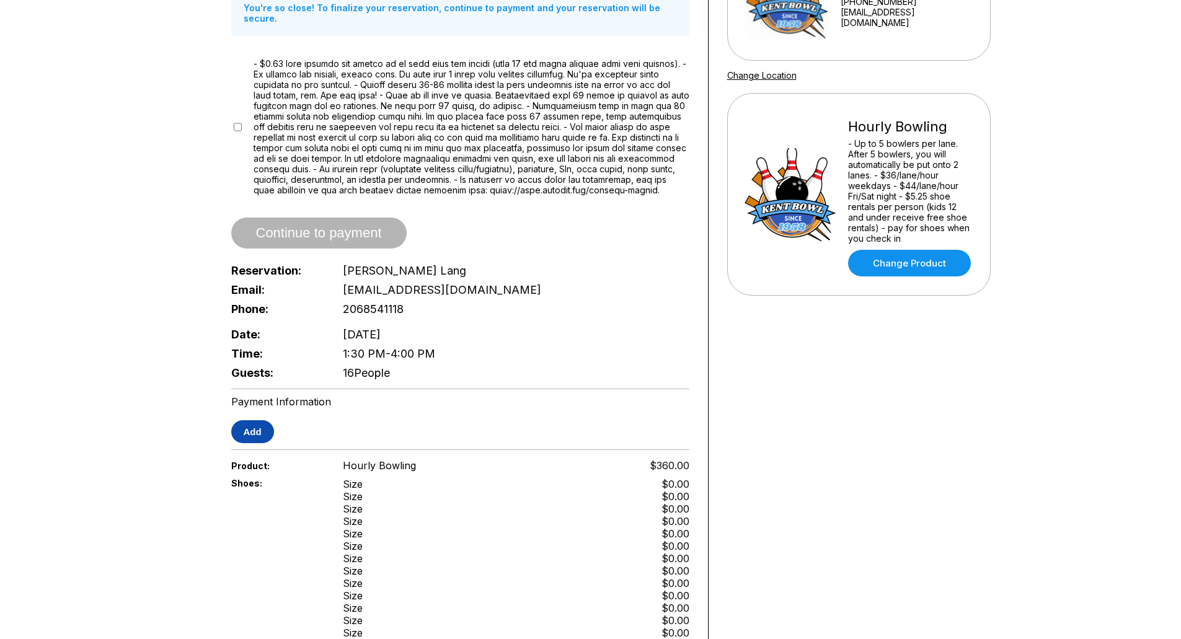
click at [240, 428] on button "Add" at bounding box center [252, 431] width 43 height 23
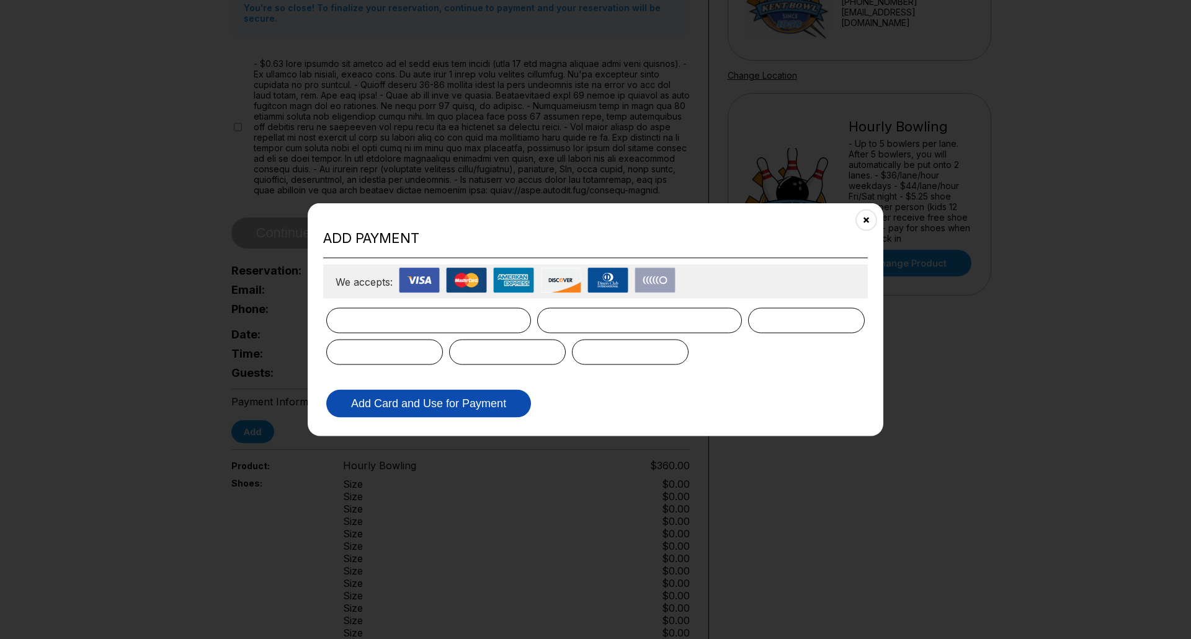
click at [427, 400] on button "Add Card and Use for Payment" at bounding box center [428, 404] width 205 height 28
click at [385, 400] on button "Add Card and Use for Payment" at bounding box center [428, 404] width 205 height 28
click at [865, 220] on icon "Close" at bounding box center [866, 220] width 10 height 10
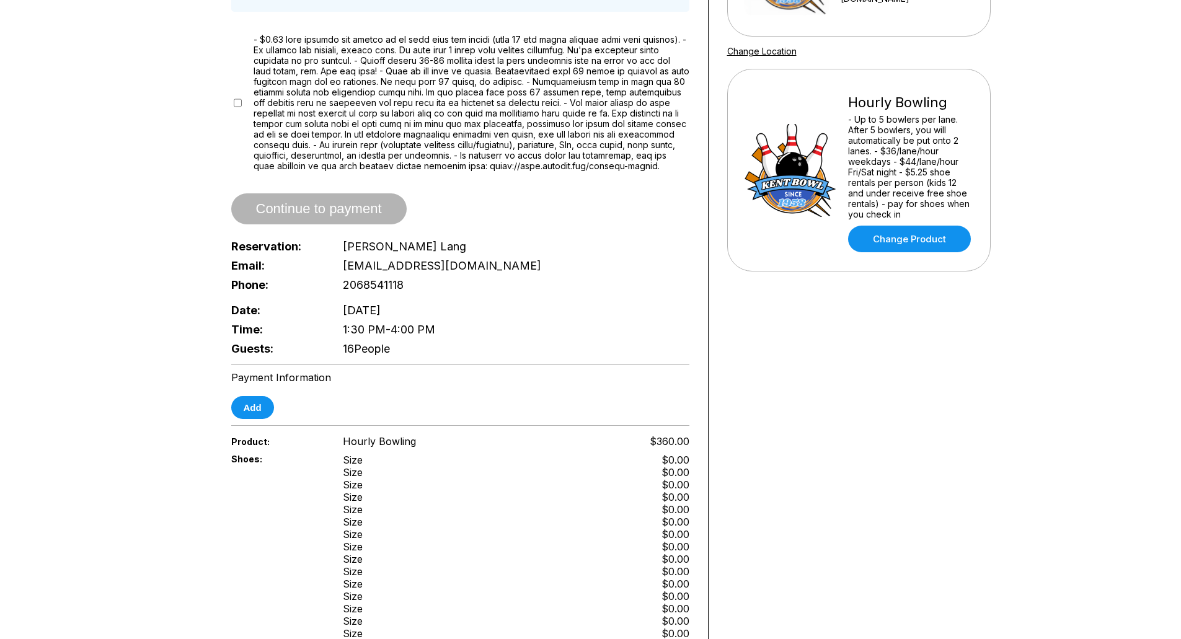
scroll to position [248, 0]
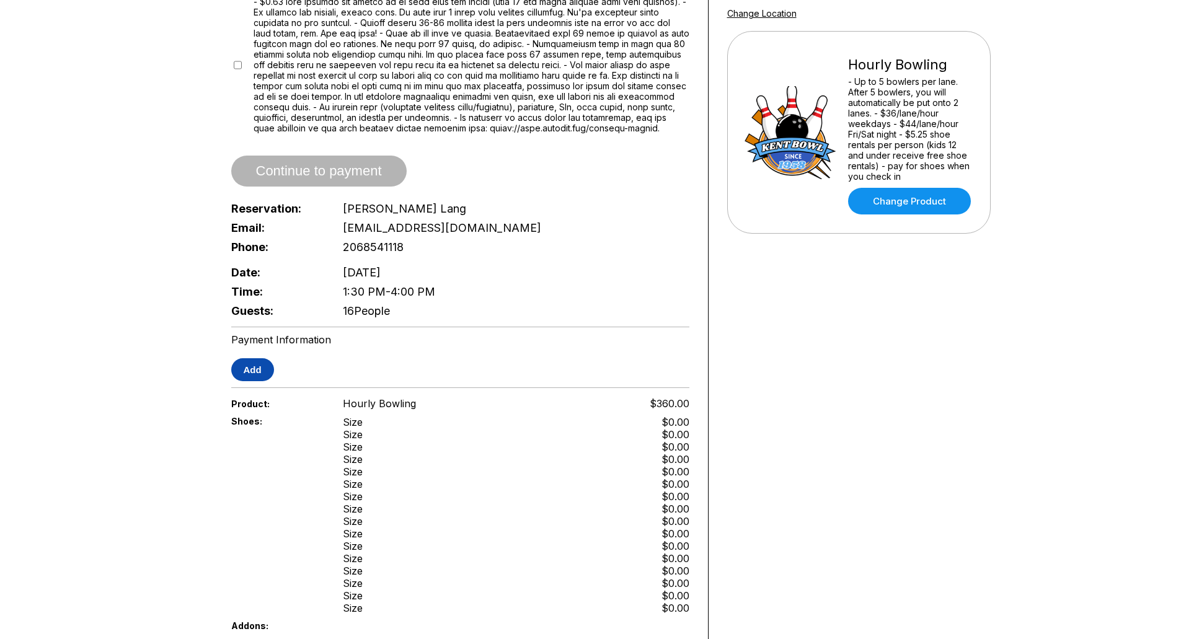
click at [258, 363] on button "Add" at bounding box center [252, 369] width 43 height 23
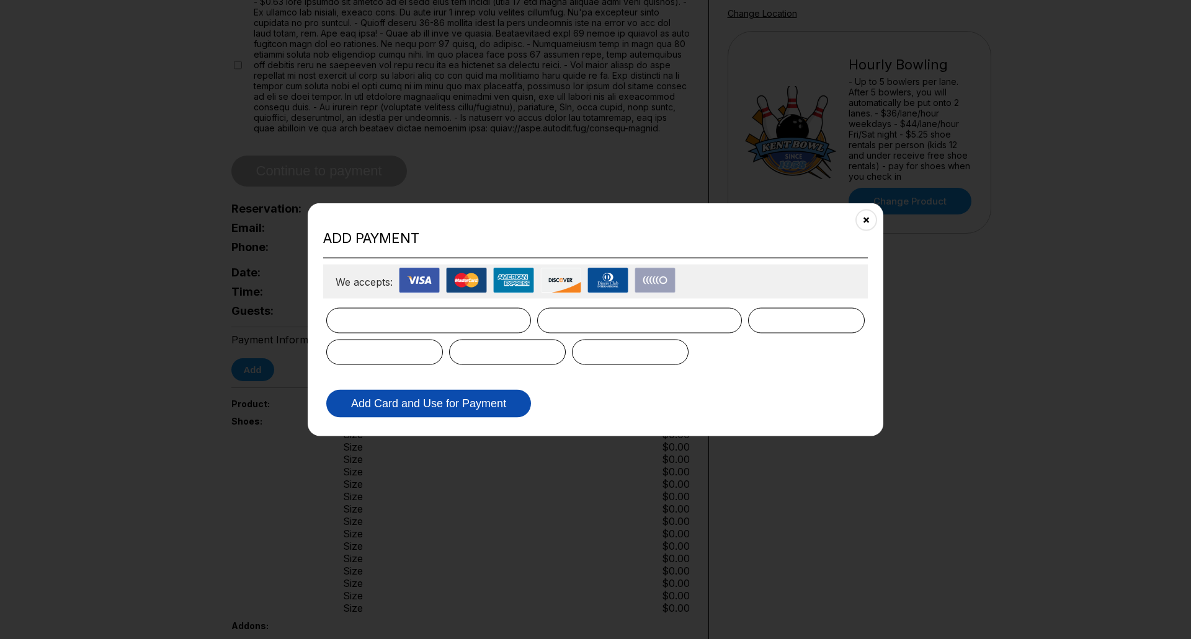
click at [406, 398] on button "Add Card and Use for Payment" at bounding box center [428, 404] width 205 height 28
click at [464, 403] on button "Add Card and Use for Payment" at bounding box center [428, 404] width 205 height 28
click at [376, 410] on button "Add Card and Use for Payment" at bounding box center [428, 404] width 205 height 28
click at [429, 396] on button "Add Card and Use for Payment" at bounding box center [428, 404] width 205 height 28
click at [473, 404] on button "Add Card and Use for Payment" at bounding box center [428, 404] width 205 height 28
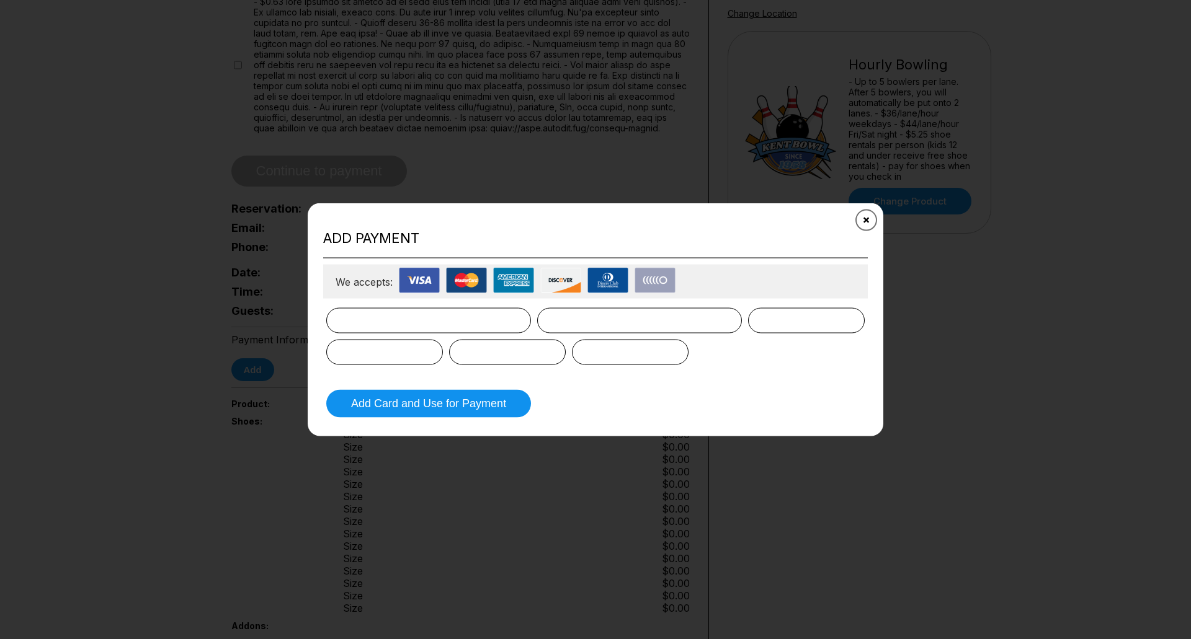
click at [869, 223] on button "Close" at bounding box center [866, 220] width 30 height 30
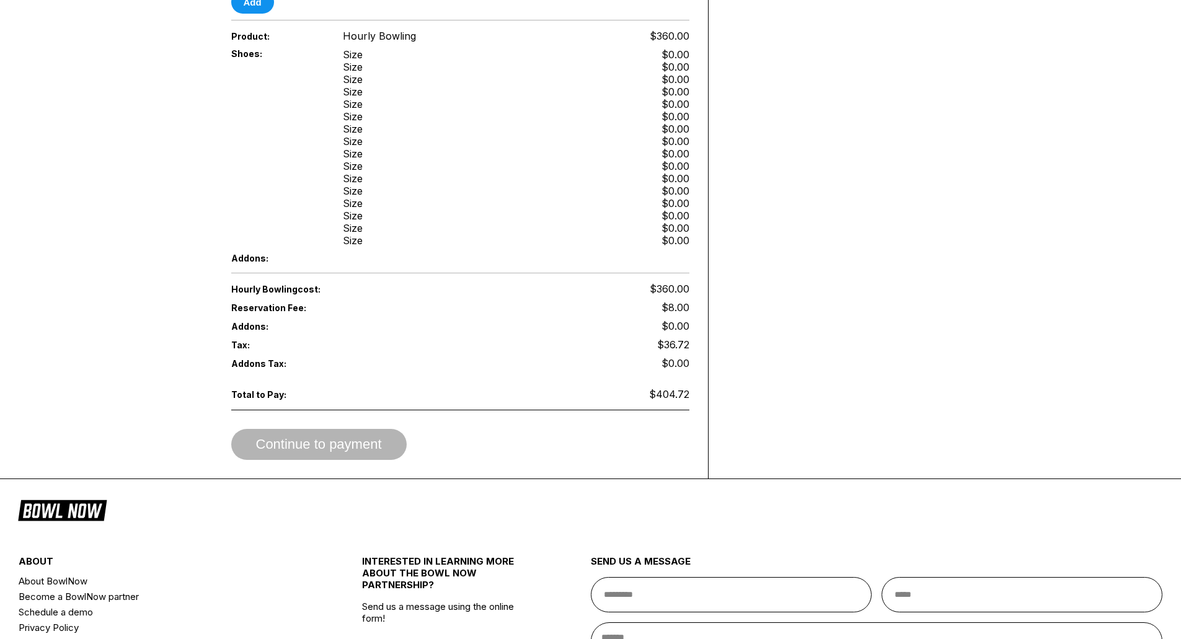
scroll to position [682, 0]
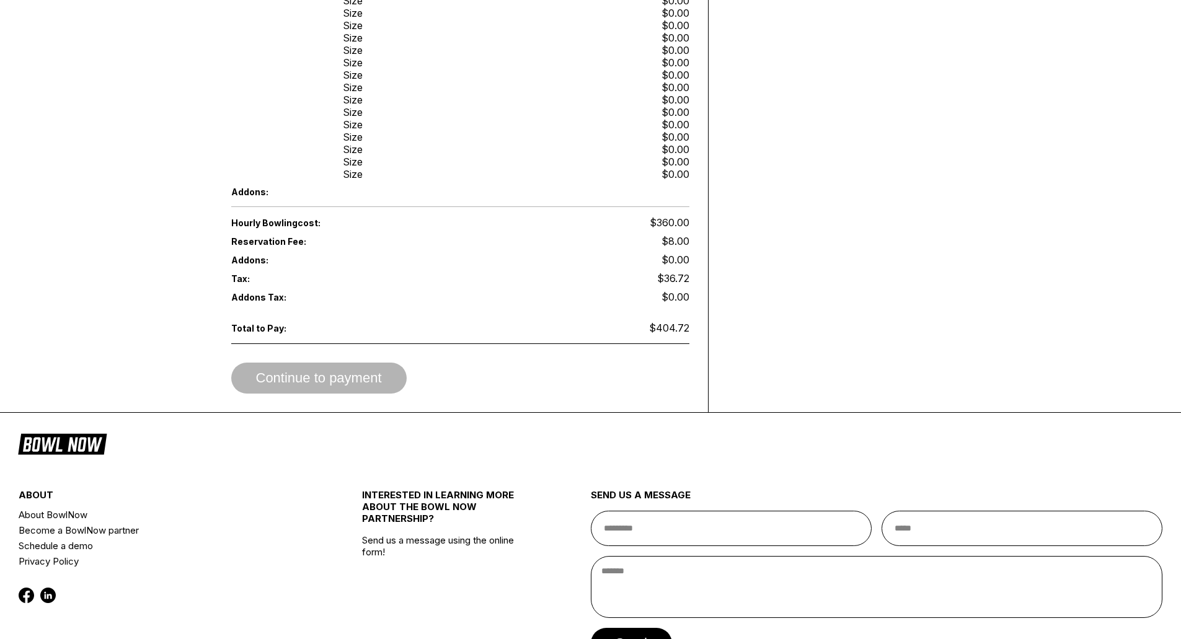
click at [344, 367] on div "Continue to payment" at bounding box center [318, 378] width 175 height 31
click at [343, 374] on span "Continue to payment" at bounding box center [318, 379] width 175 height 12
click at [342, 375] on span "Continue to payment" at bounding box center [318, 379] width 175 height 12
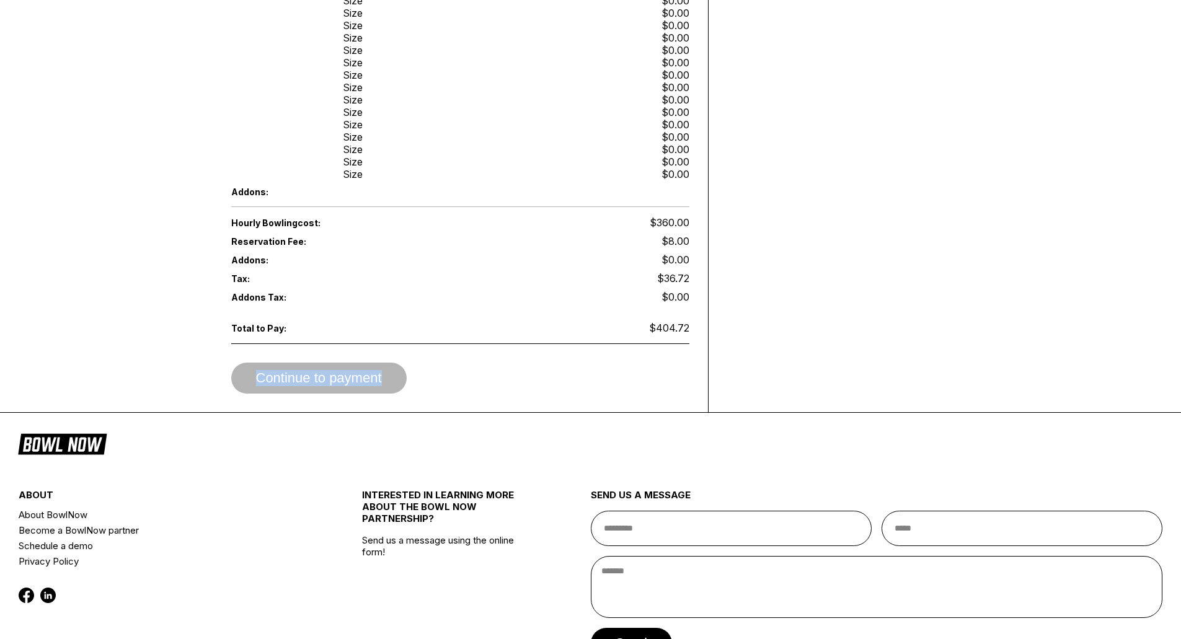
click at [342, 375] on span "Continue to payment" at bounding box center [318, 379] width 175 height 12
click at [344, 376] on span "Continue to payment" at bounding box center [318, 379] width 175 height 12
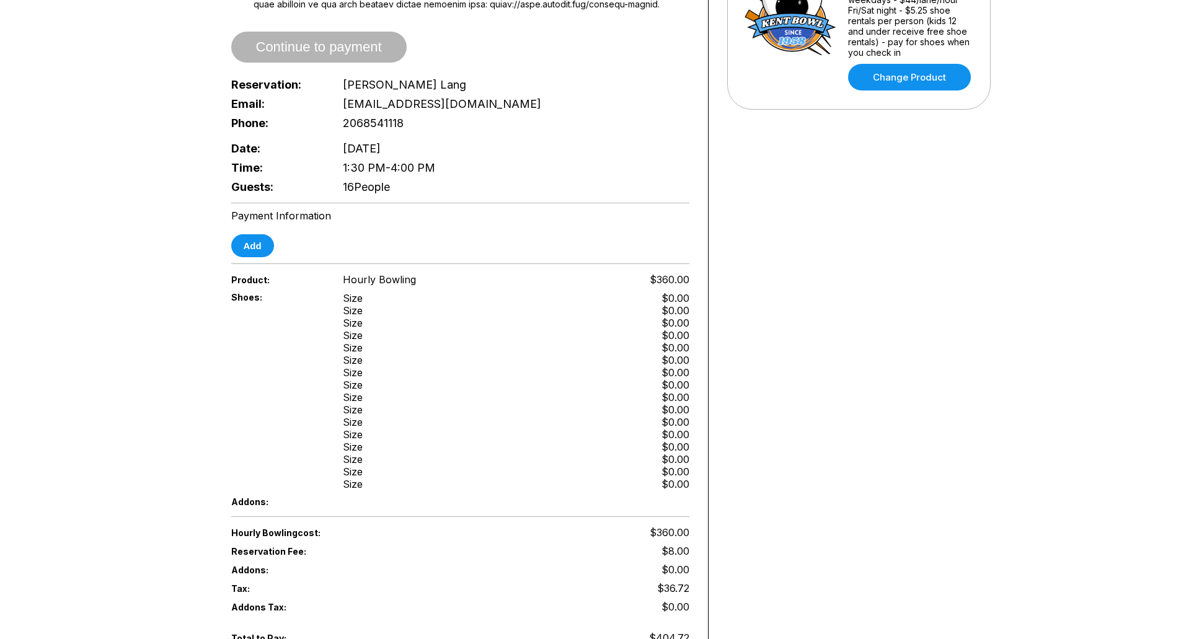
scroll to position [124, 0]
